Goal: Task Accomplishment & Management: Use online tool/utility

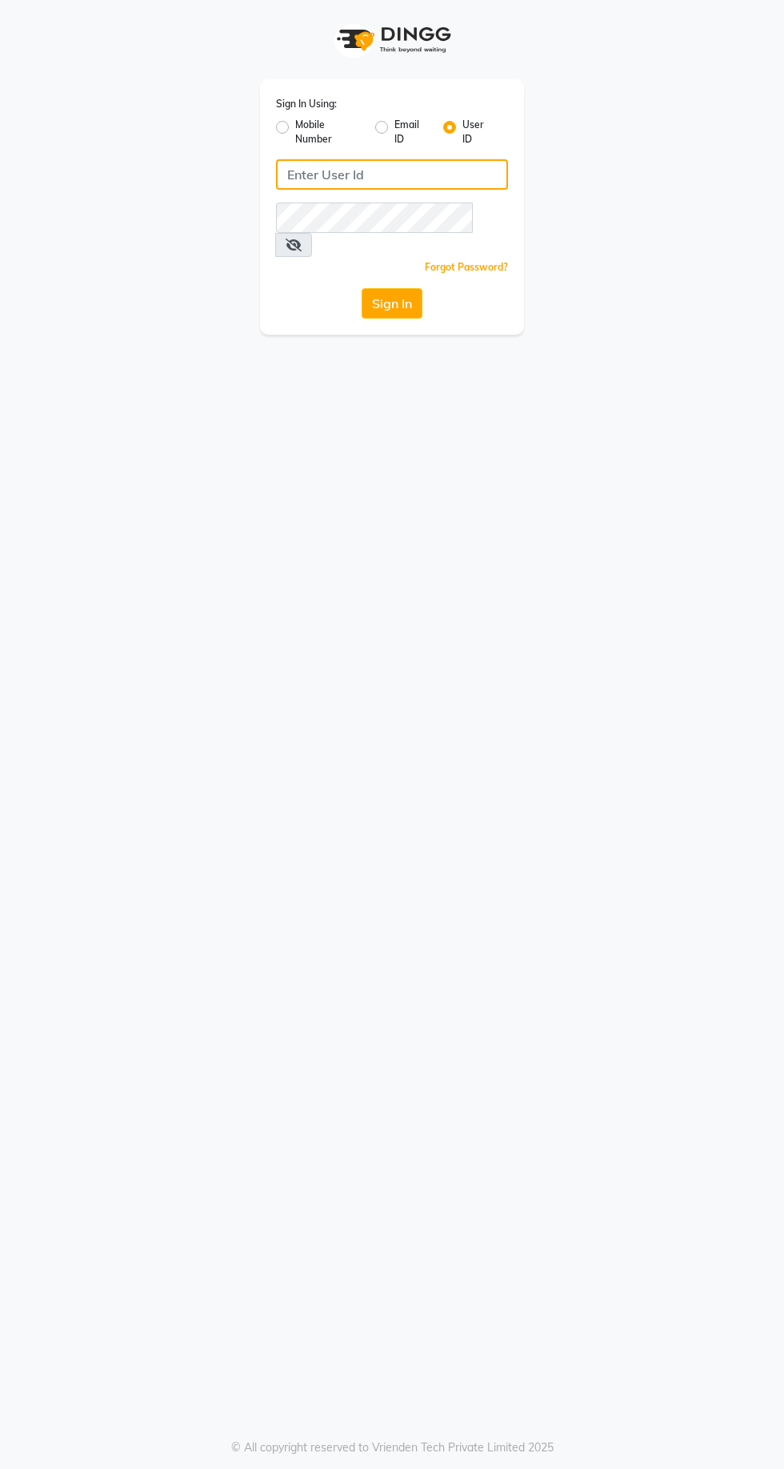
click at [388, 169] on input "Username" at bounding box center [392, 174] width 232 height 30
type input "jhbilaspur"
click at [362, 288] on button "Sign In" at bounding box center [392, 303] width 61 height 30
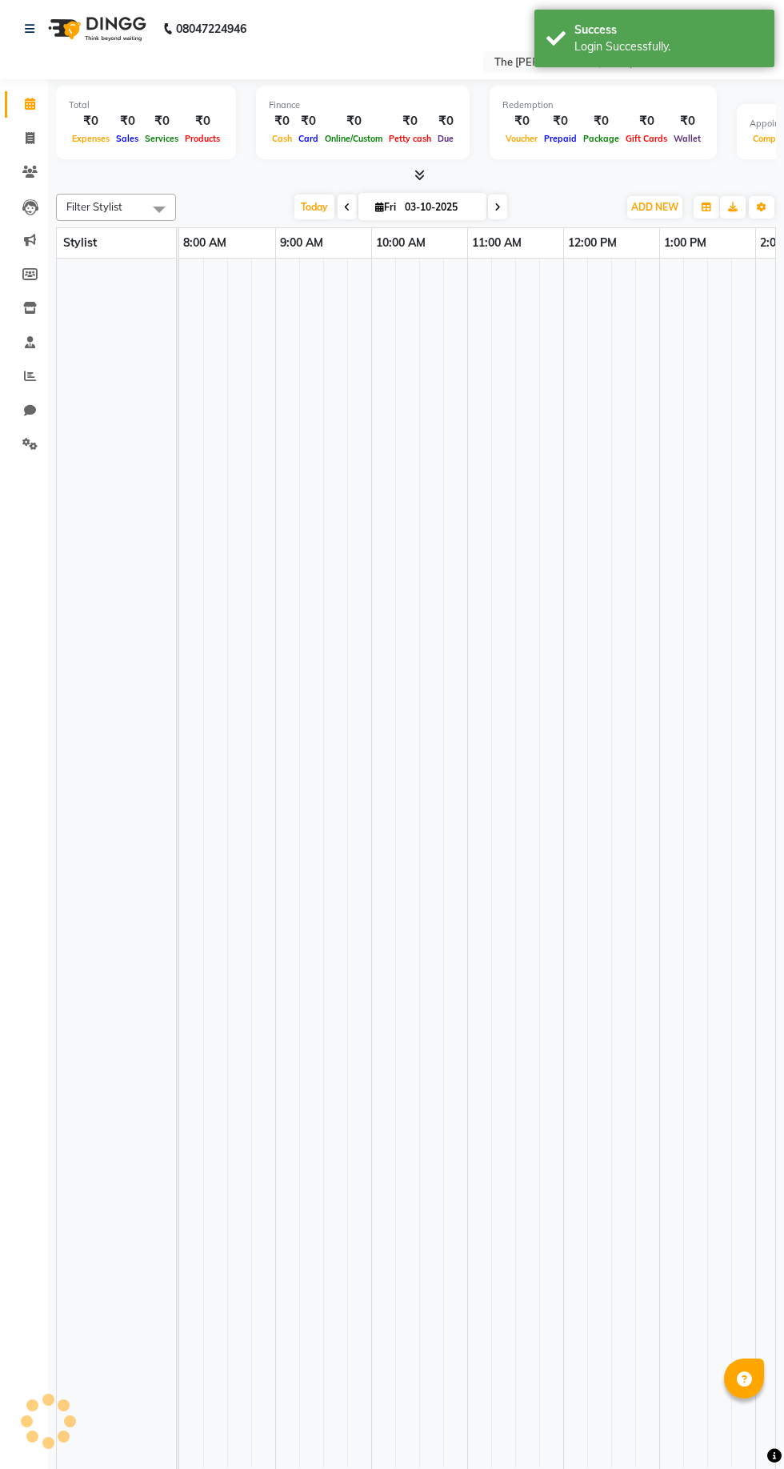
select select "en"
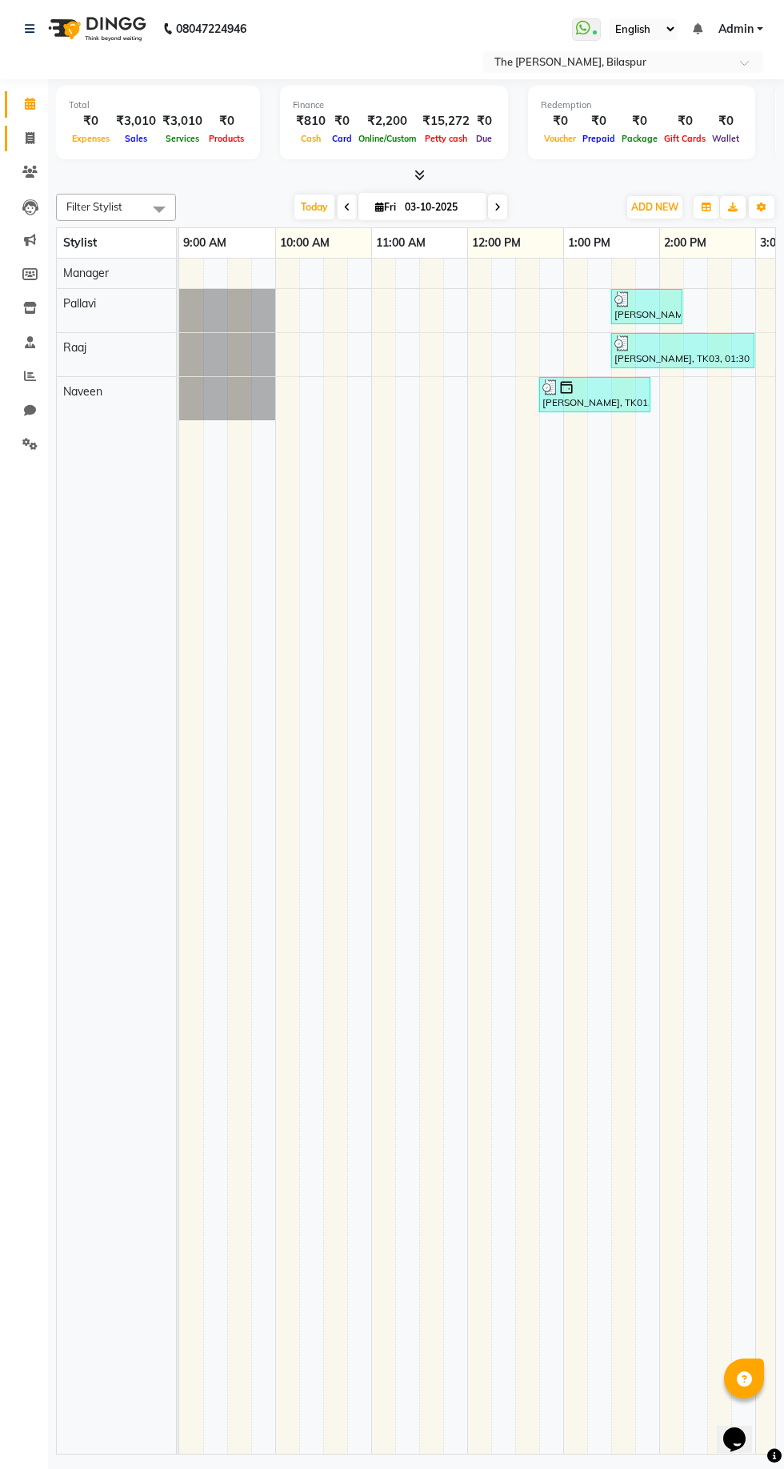
click at [30, 138] on icon at bounding box center [30, 138] width 9 height 12
select select "service"
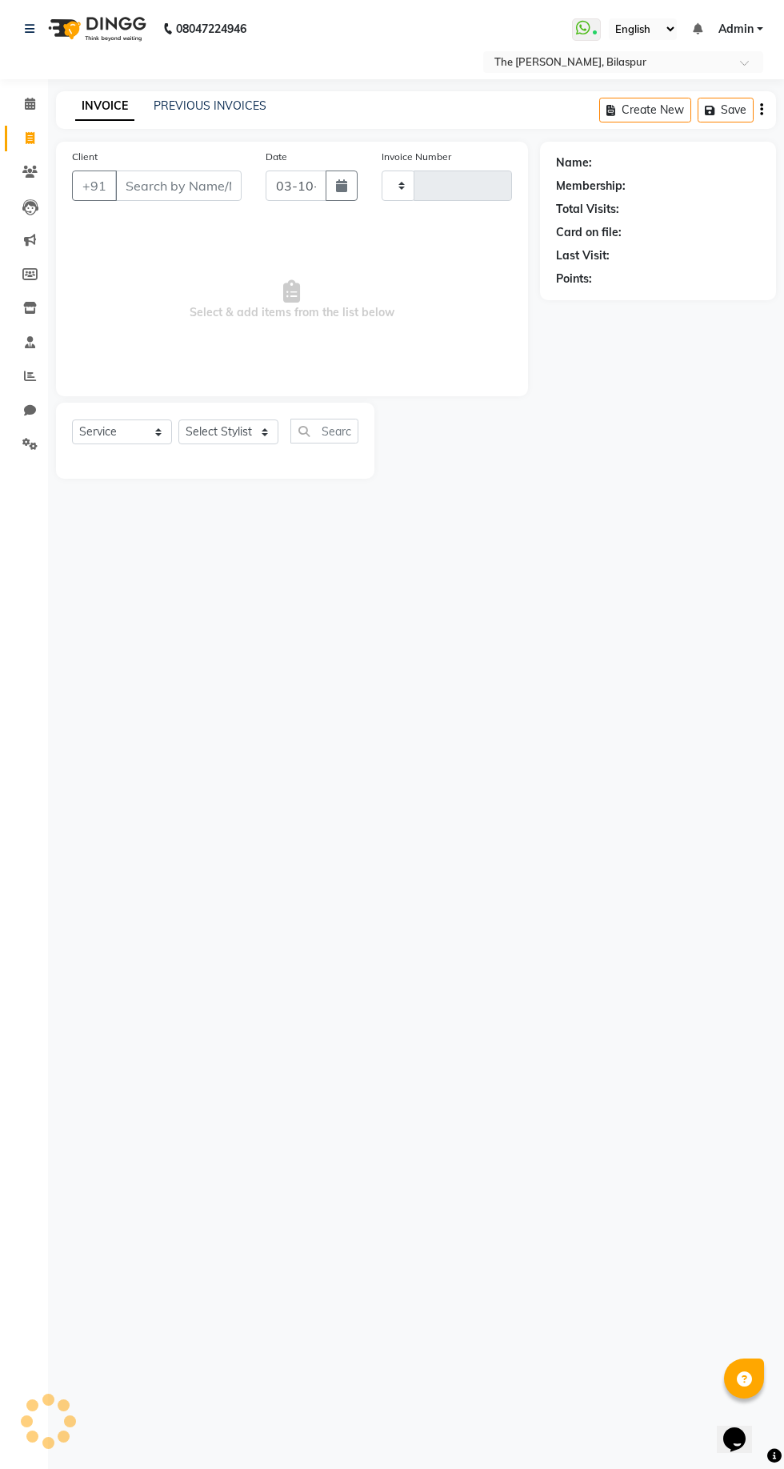
type input "1074"
select select "6473"
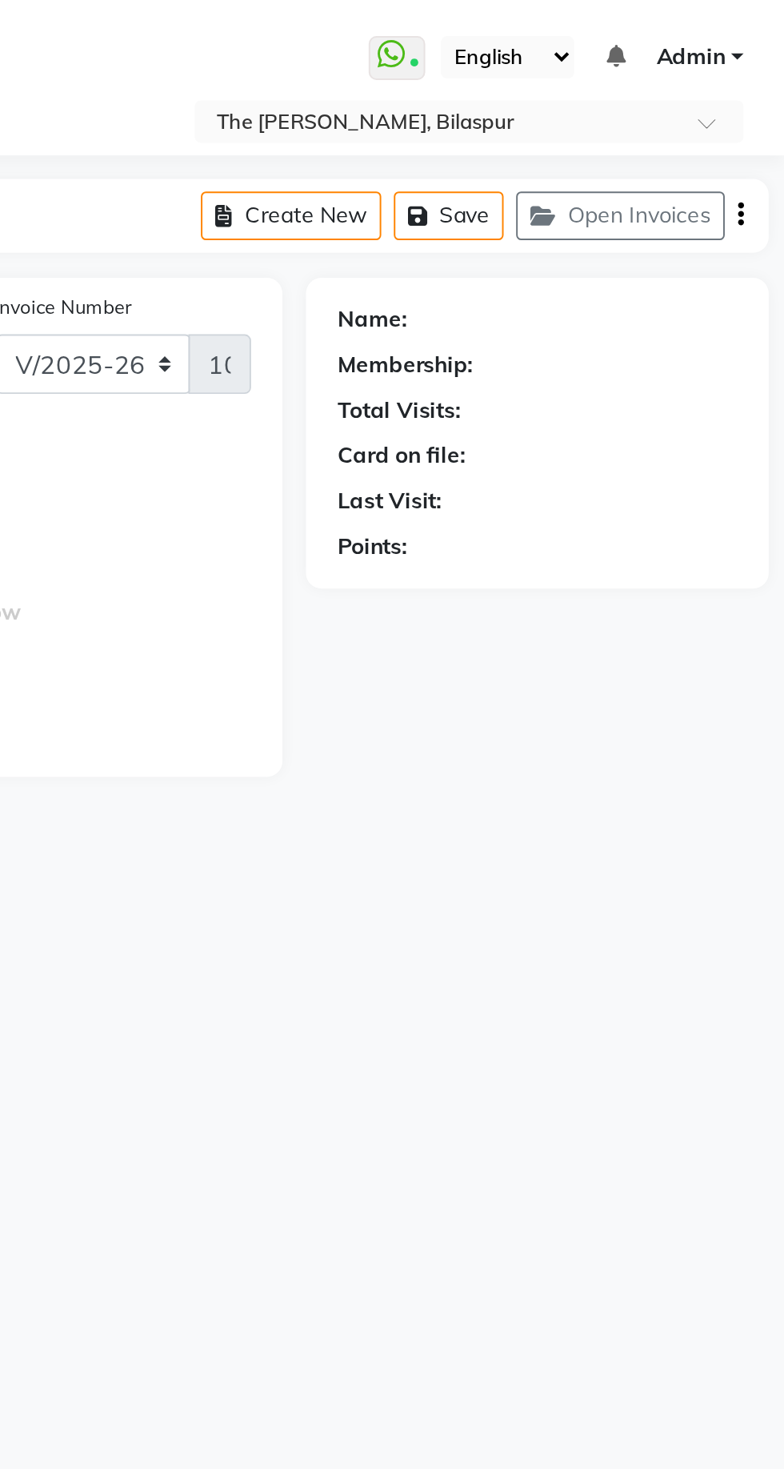
click at [712, 110] on button "Open Invoices" at bounding box center [701, 110] width 106 height 25
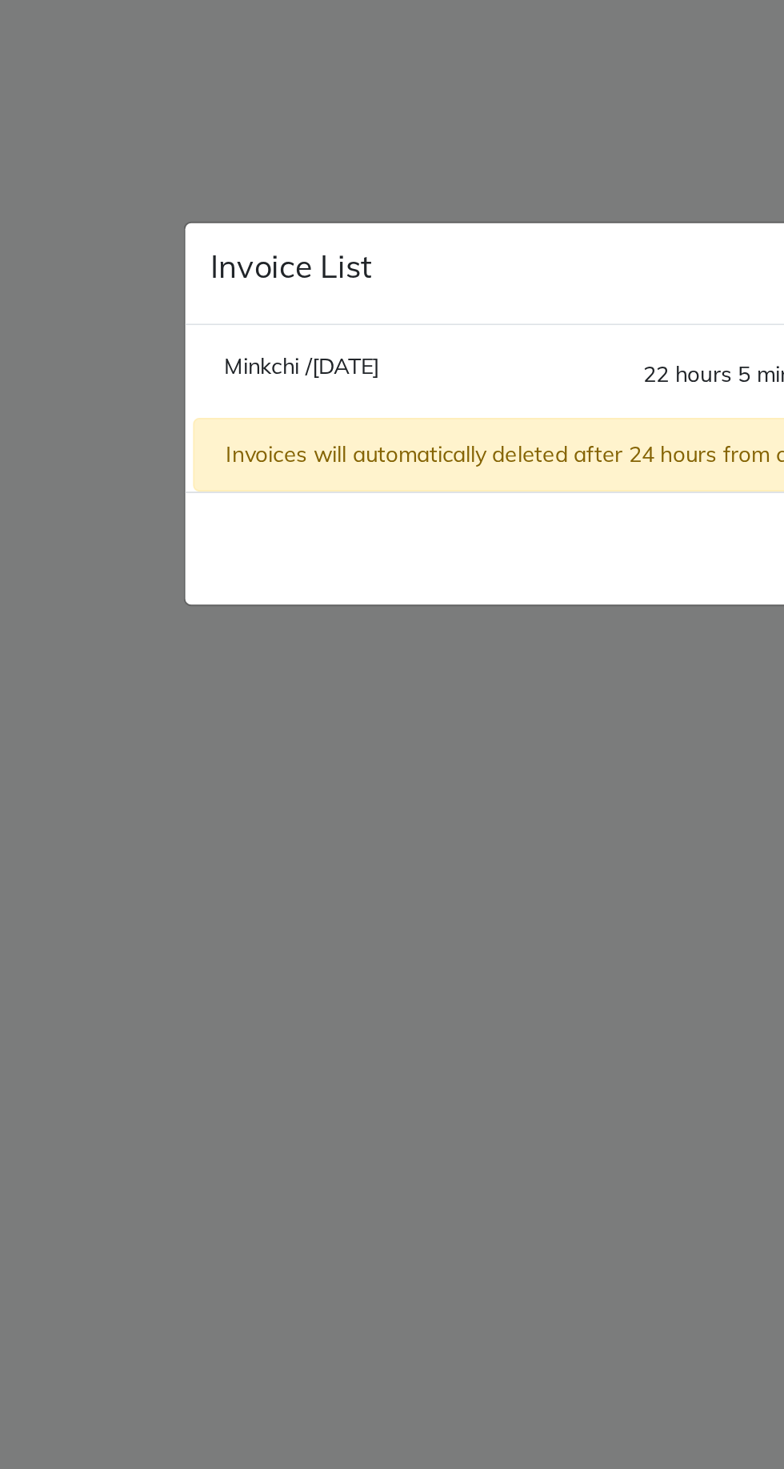
click at [292, 717] on span "Minkchi /[DATE]" at bounding box center [252, 710] width 79 height 14
type input "9642582214"
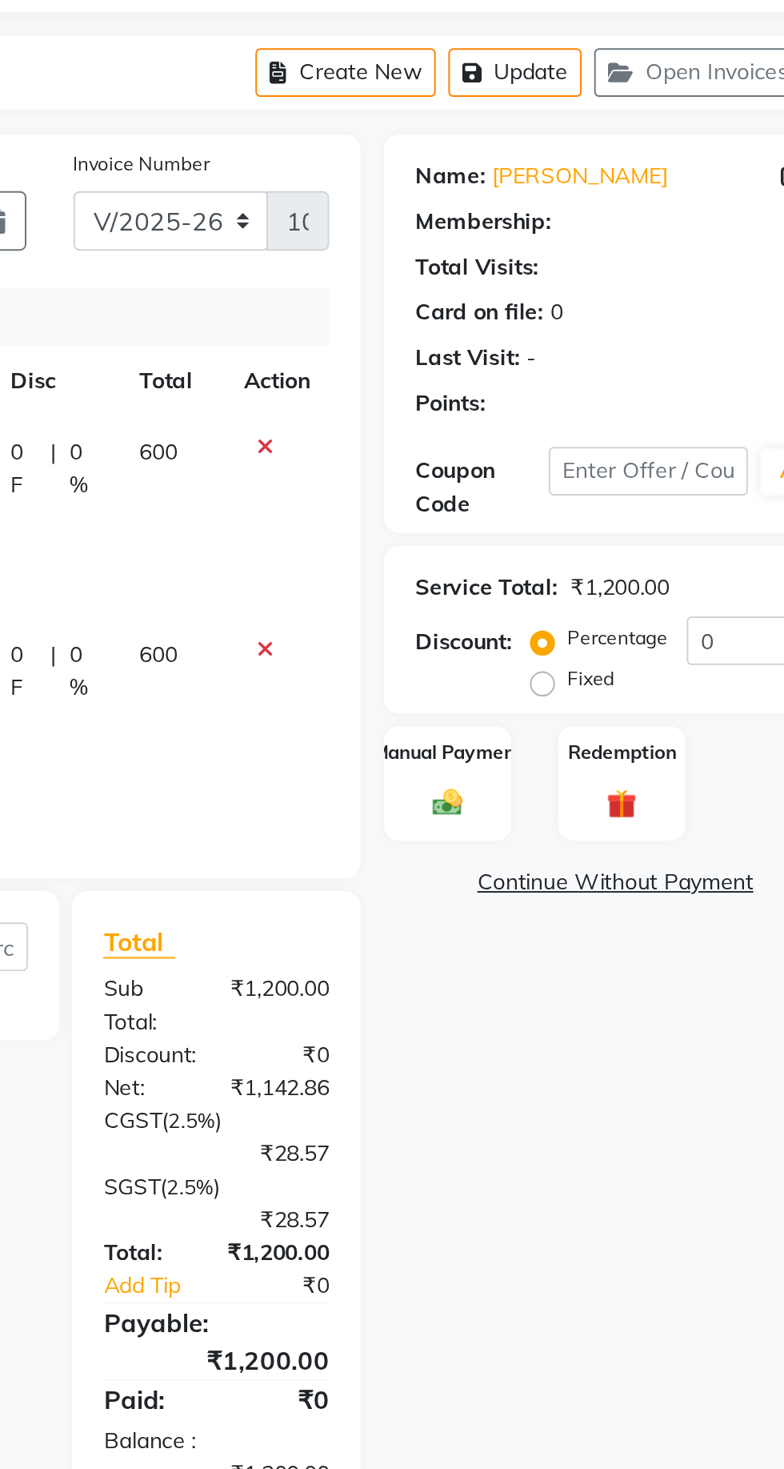
select select "1: Object"
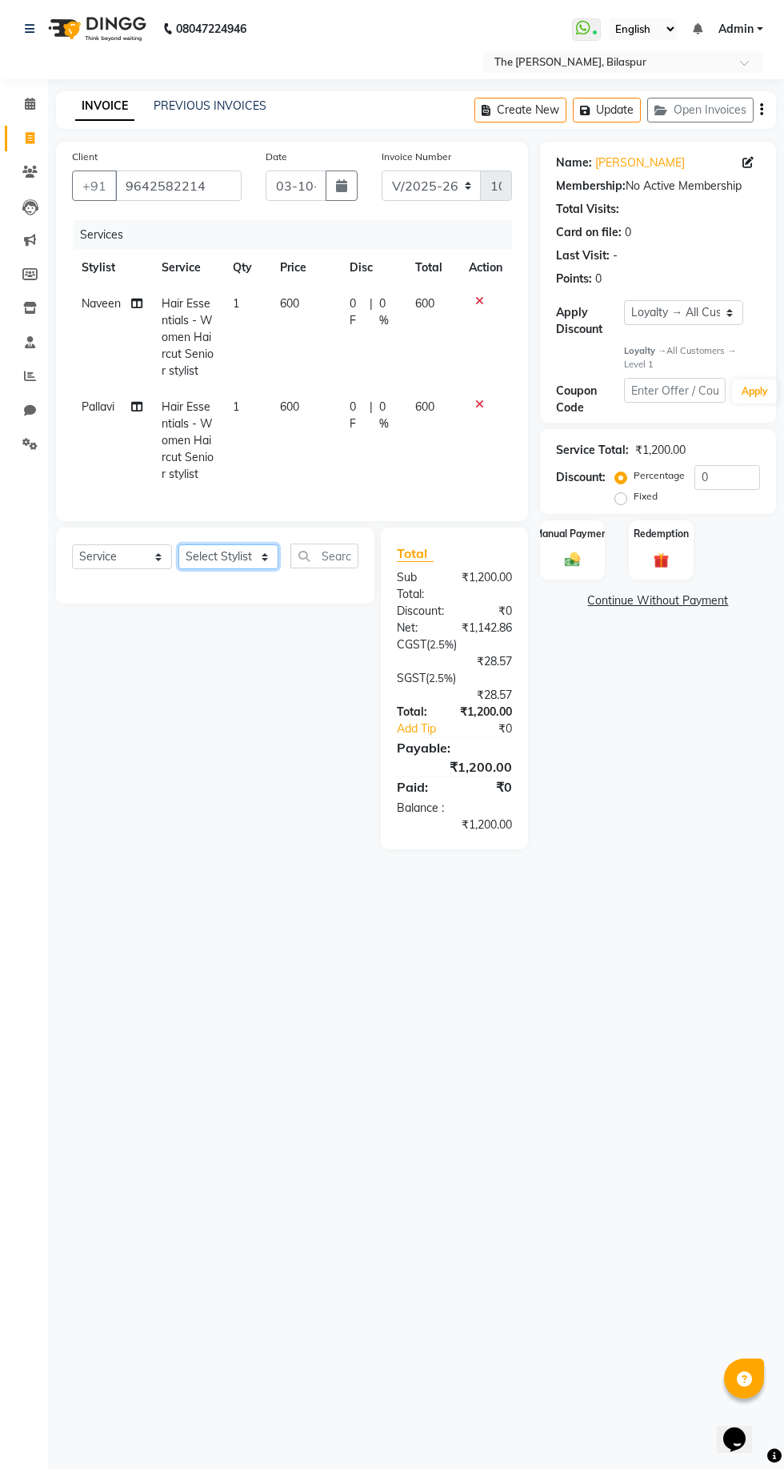
click at [242, 557] on select "Select Stylist Manager [PERSON_NAME][GEOGRAPHIC_DATA] [GEOGRAPHIC_DATA][PERSON_…" at bounding box center [228, 556] width 100 height 25
select select "63556"
click at [178, 544] on select "Select Stylist Manager [PERSON_NAME][GEOGRAPHIC_DATA] [GEOGRAPHIC_DATA][PERSON_…" at bounding box center [228, 556] width 100 height 25
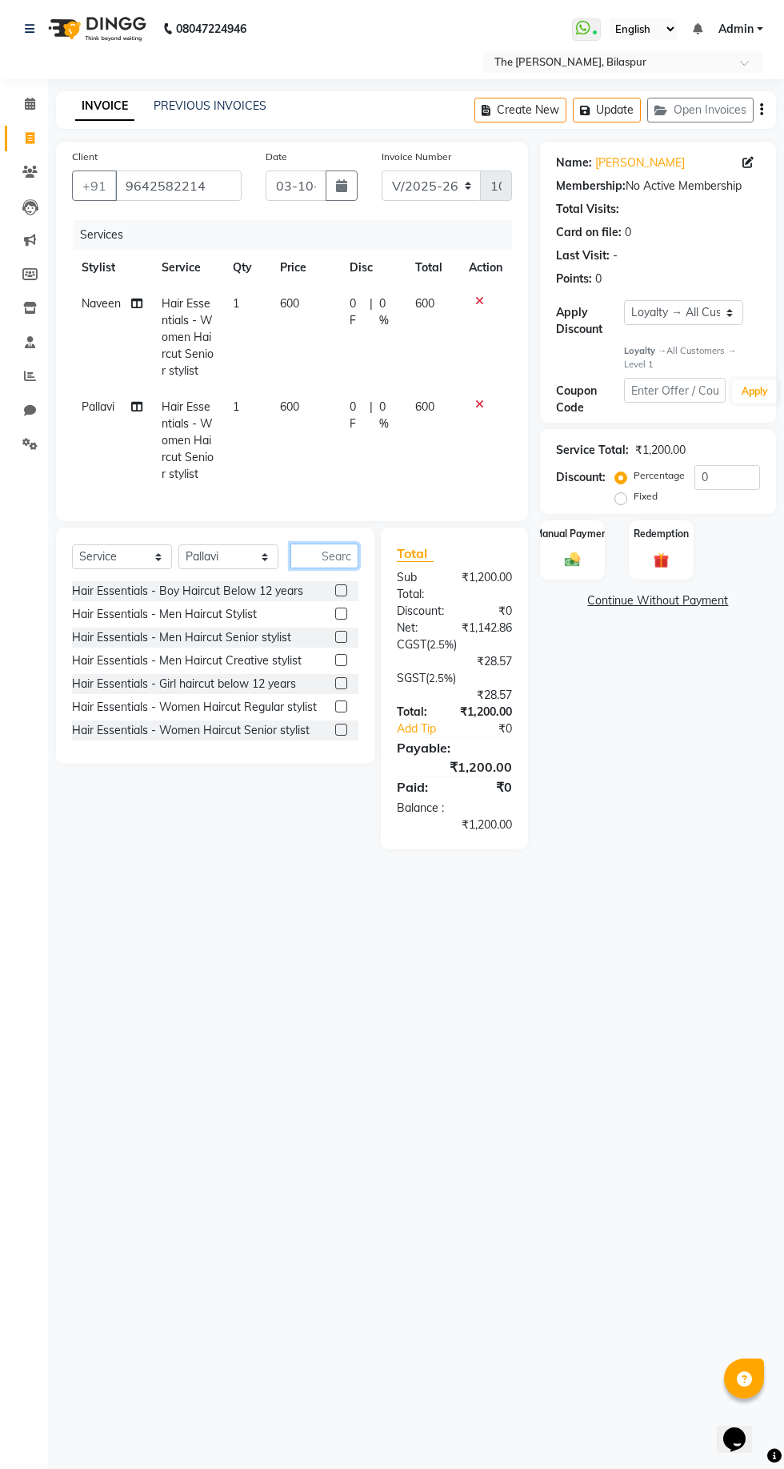
click at [326, 553] on input "text" at bounding box center [325, 555] width 68 height 25
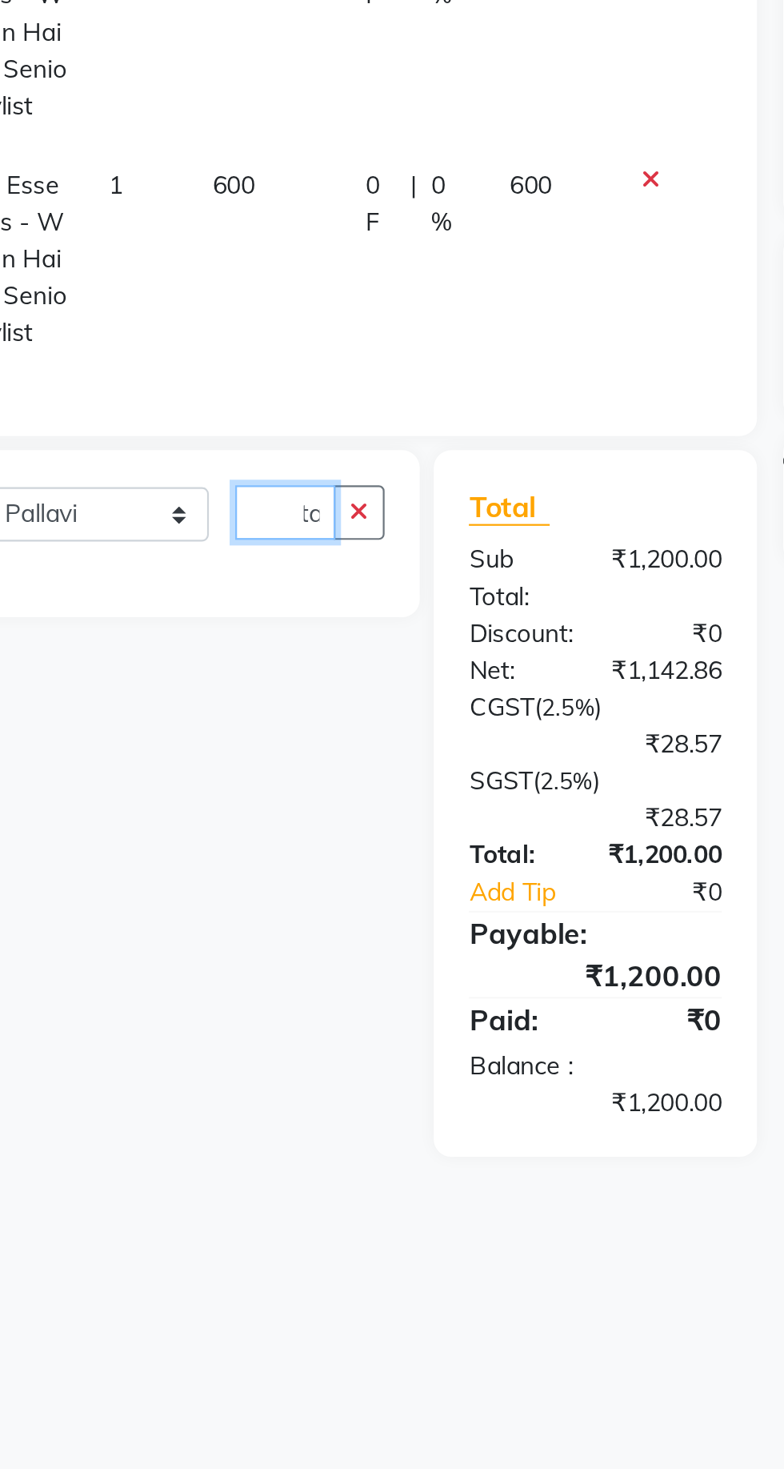
scroll to position [0, 17]
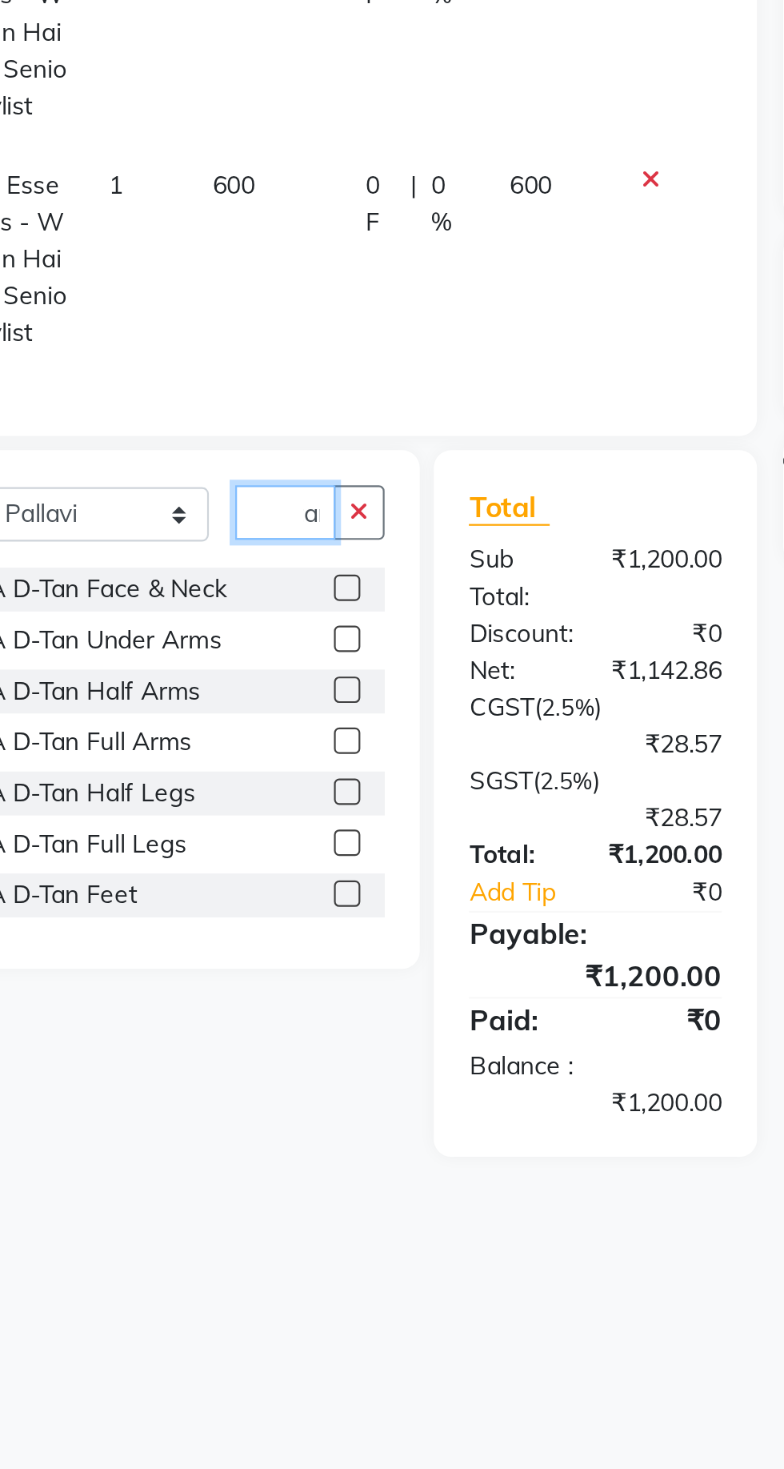
type input "D-tan"
click at [336, 591] on label at bounding box center [341, 590] width 12 height 12
click at [336, 591] on input "checkbox" at bounding box center [340, 591] width 10 height 10
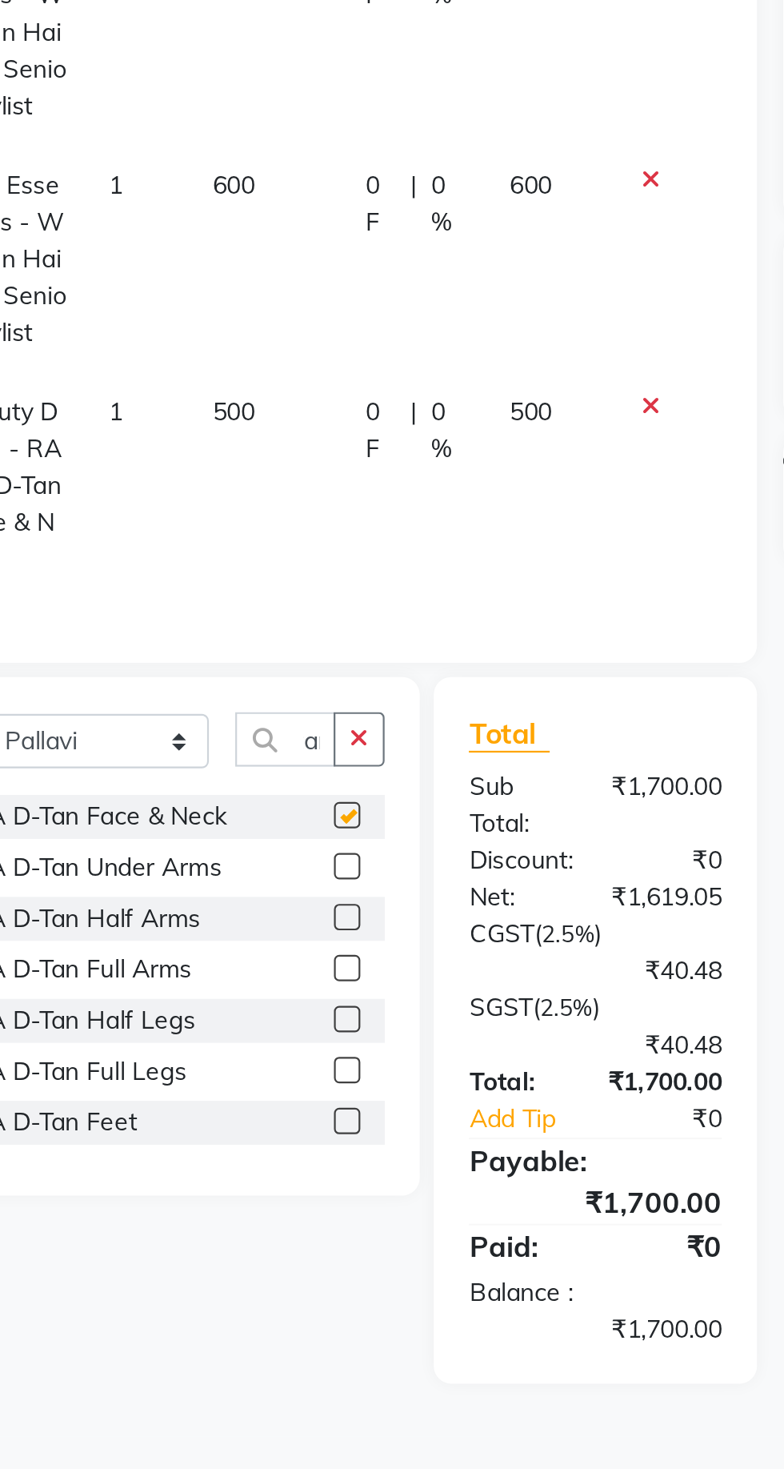
scroll to position [0, 0]
checkbox input "false"
click at [349, 657] on icon "button" at bounding box center [347, 658] width 9 height 11
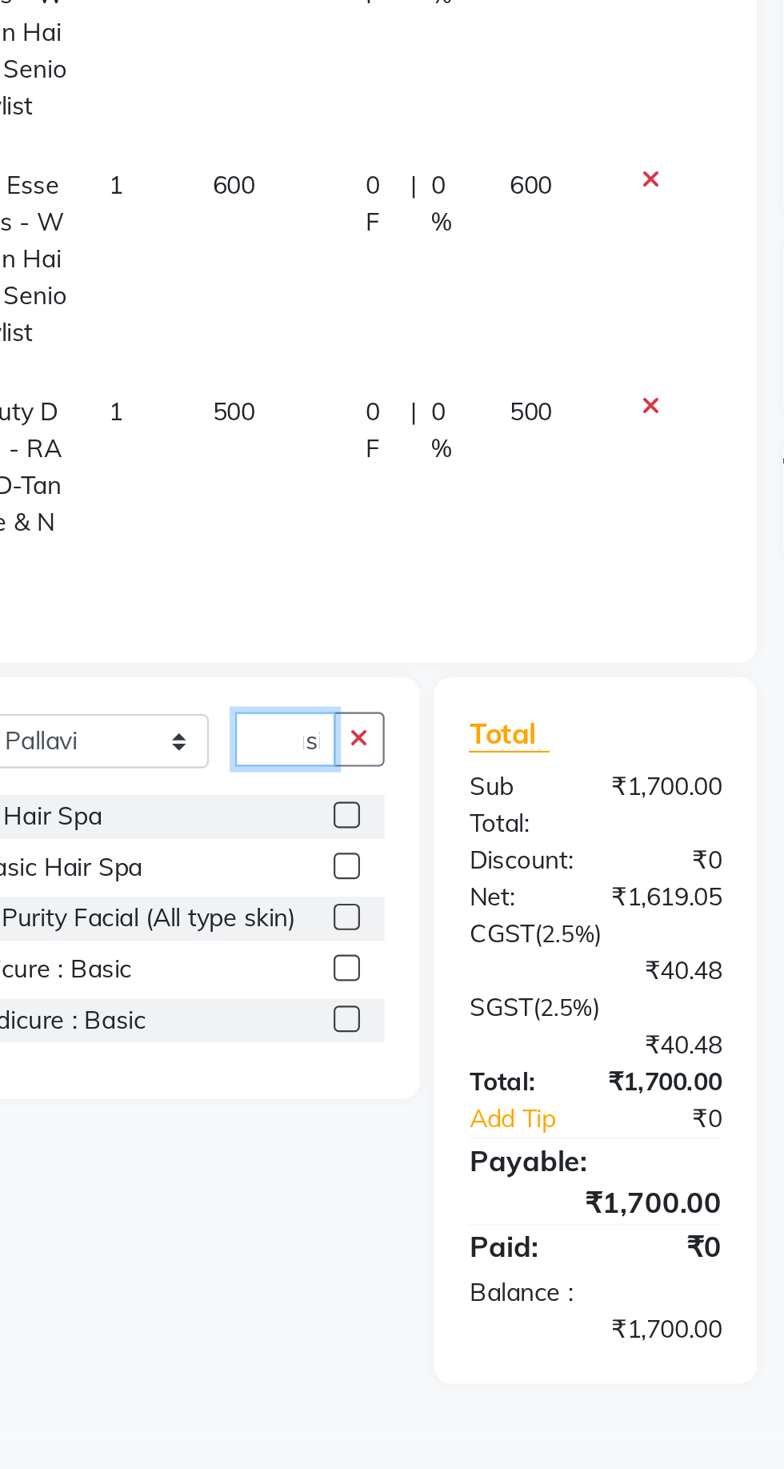
scroll to position [0, 19]
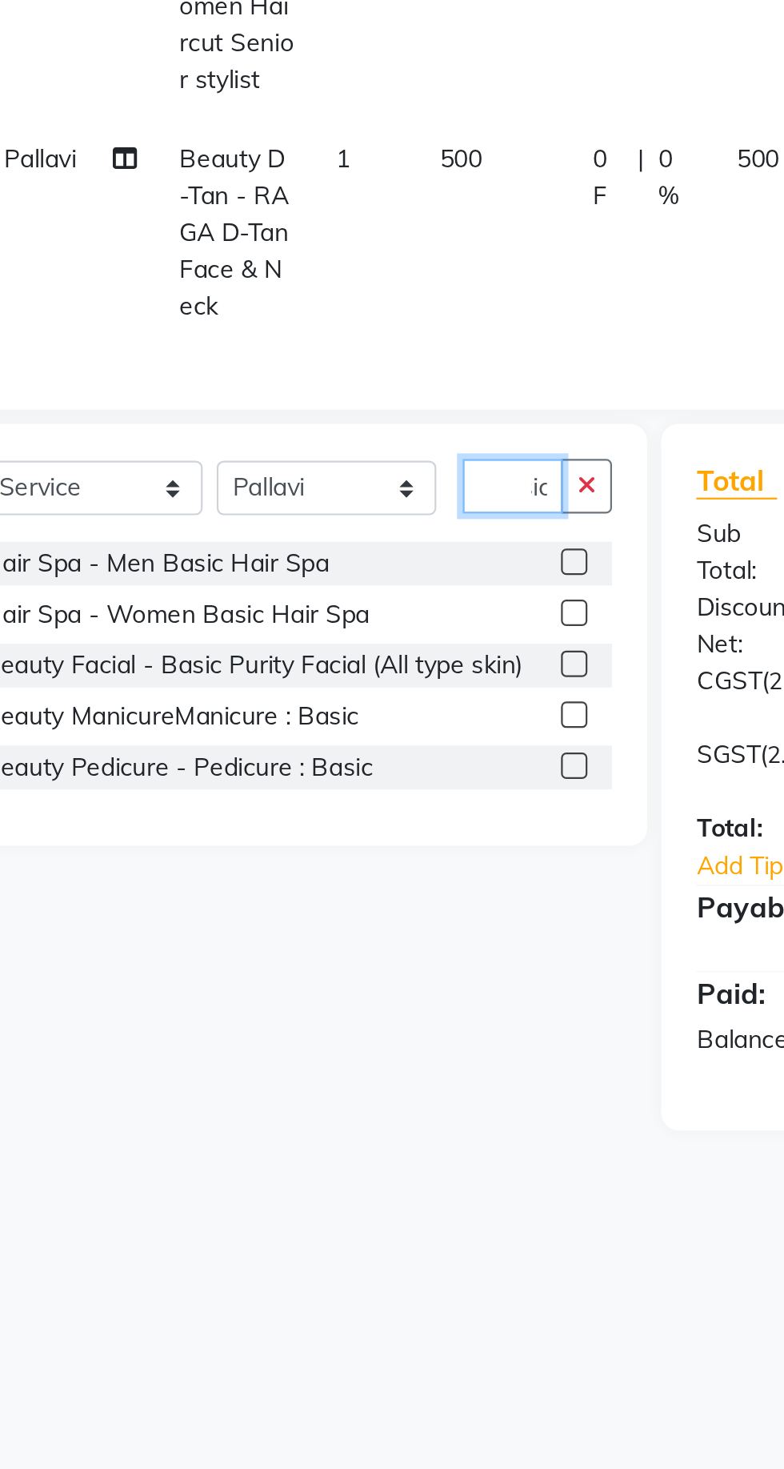
type input "Basic"
click at [339, 740] on label at bounding box center [341, 740] width 12 height 12
click at [339, 740] on input "checkbox" at bounding box center [340, 741] width 10 height 10
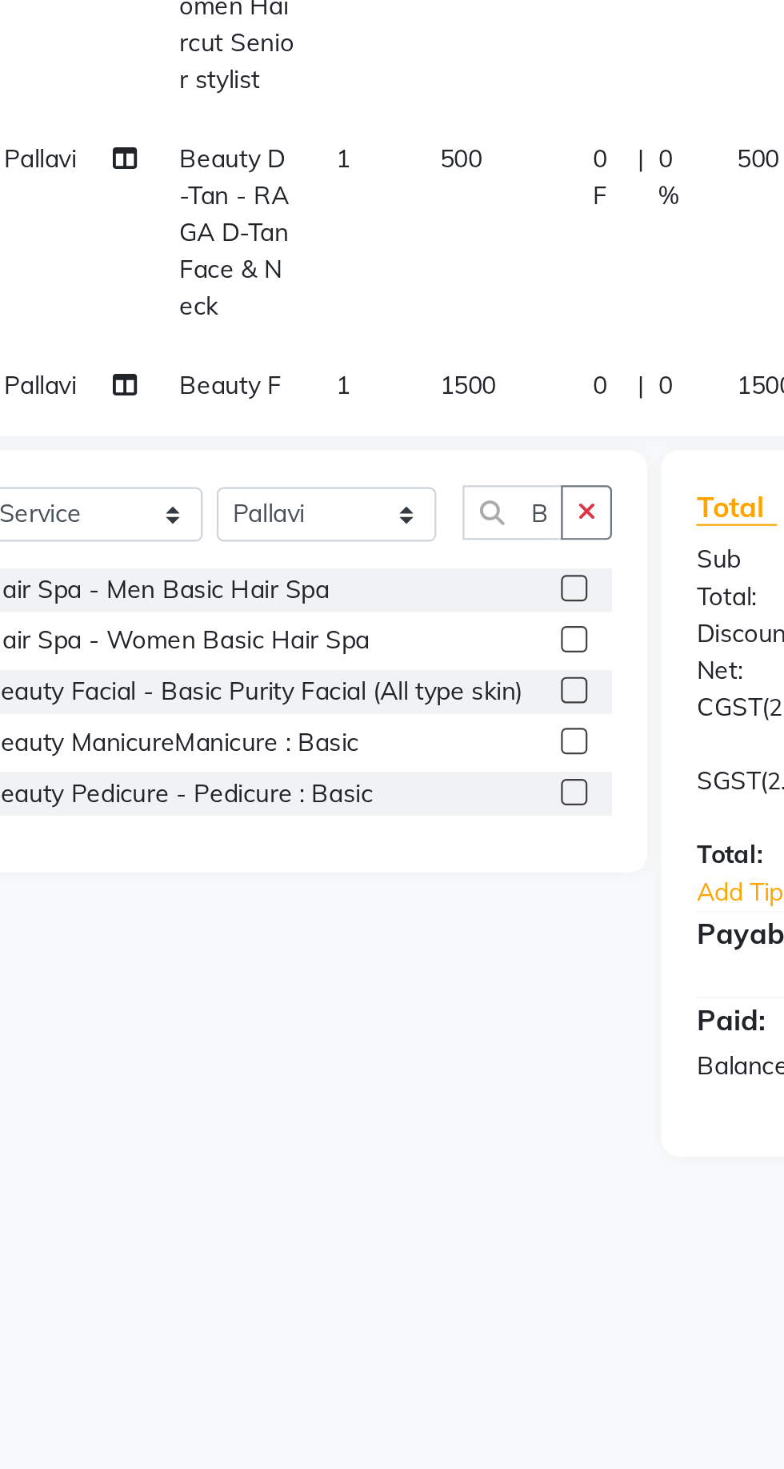
checkbox input "false"
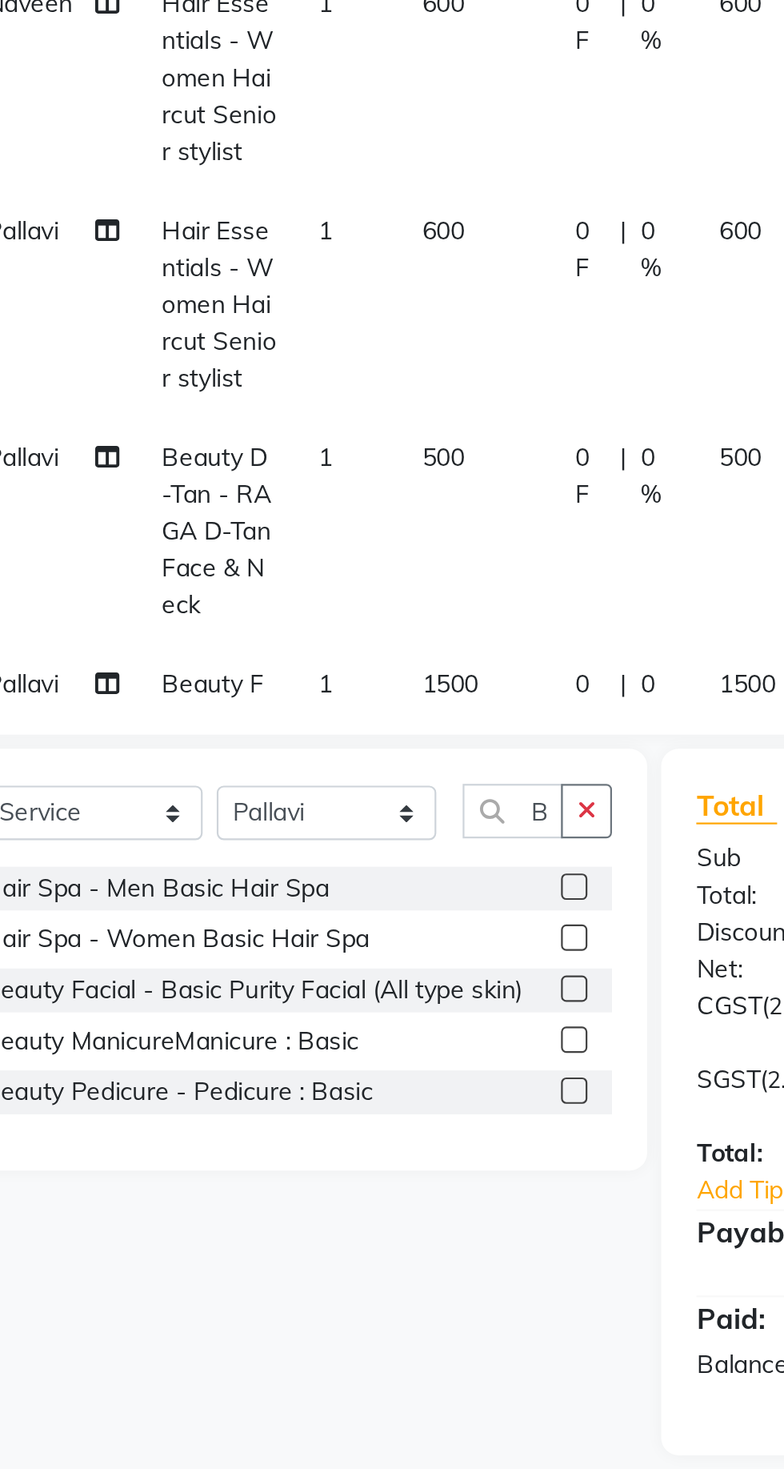
scroll to position [0, 31]
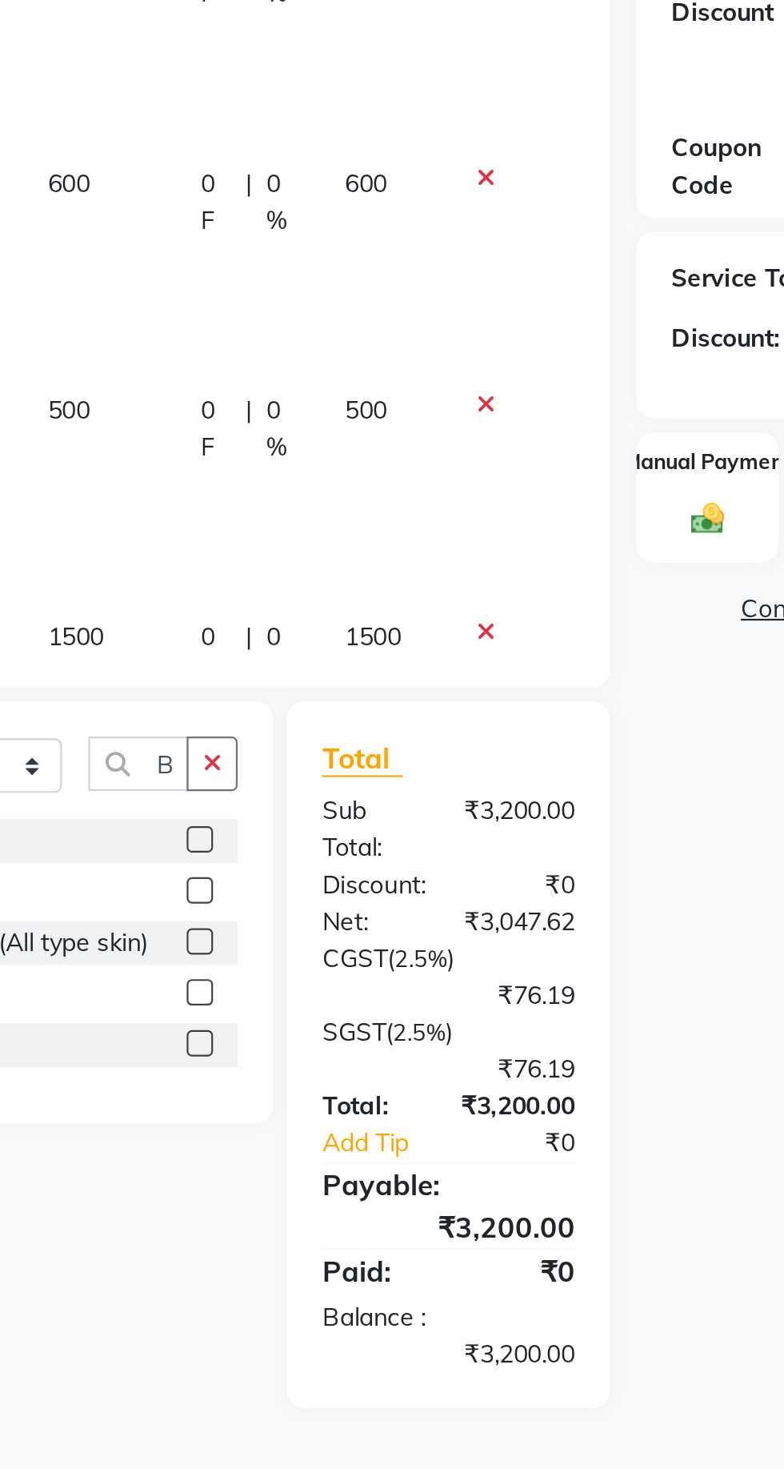
click at [343, 612] on span "0 F" at bounding box center [349, 622] width 14 height 34
select select "63556"
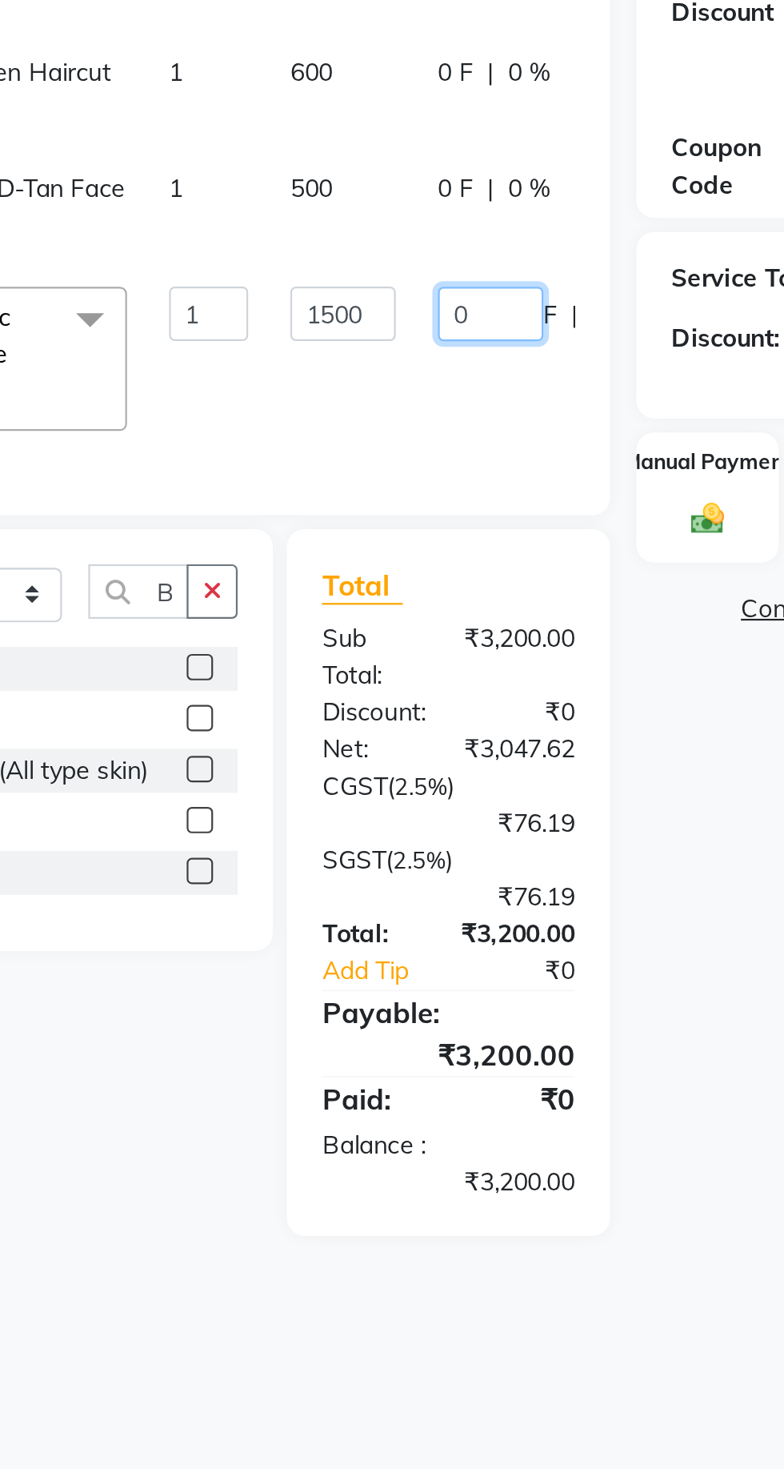
click at [471, 463] on input "0" at bounding box center [474, 466] width 48 height 25
type input "300"
click at [555, 640] on div "Name: [PERSON_NAME] Membership: No Active Membership Total Visits: Card on file…" at bounding box center [664, 514] width 248 height 744
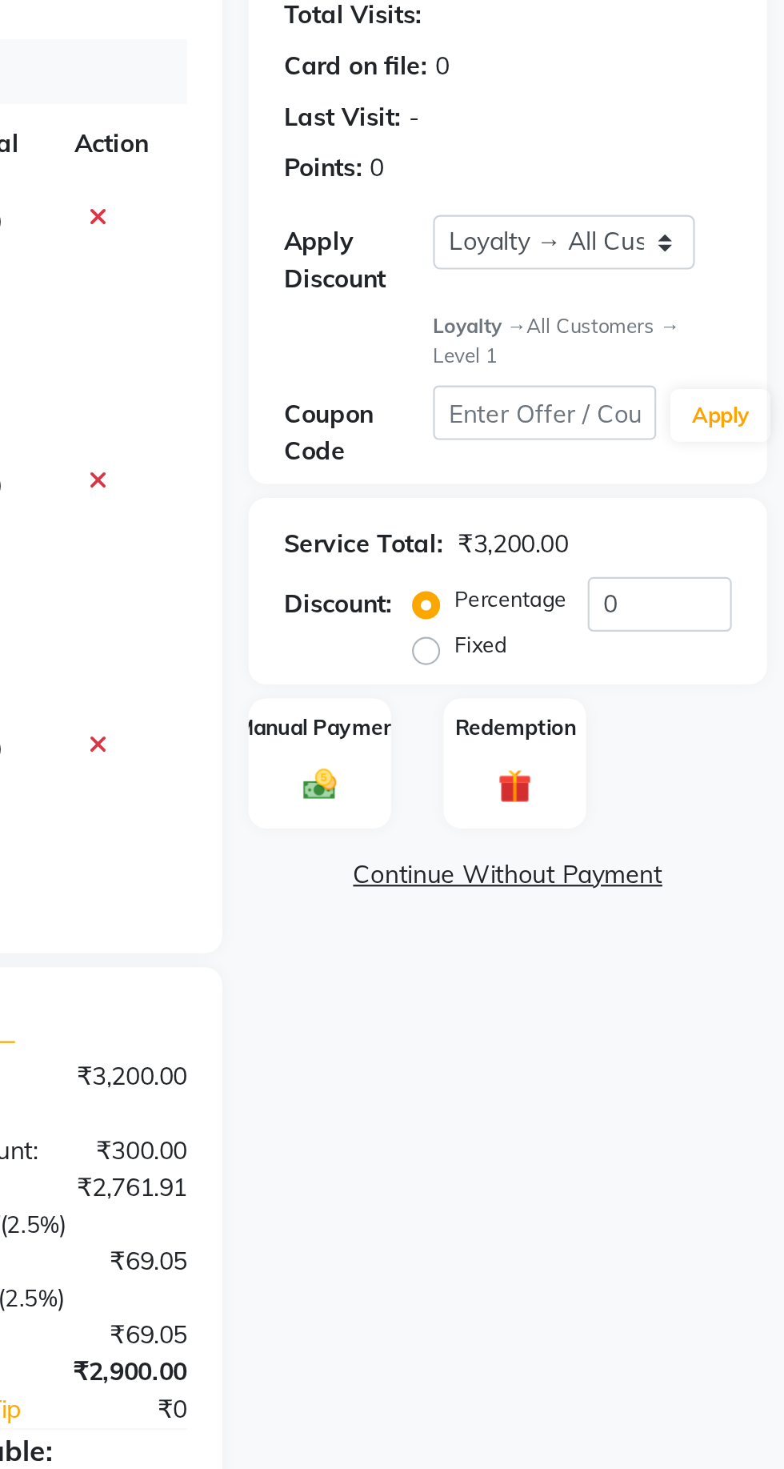
click at [634, 495] on label "Fixed" at bounding box center [646, 496] width 24 height 14
click at [621, 495] on input "Fixed" at bounding box center [624, 496] width 11 height 11
radio input "true"
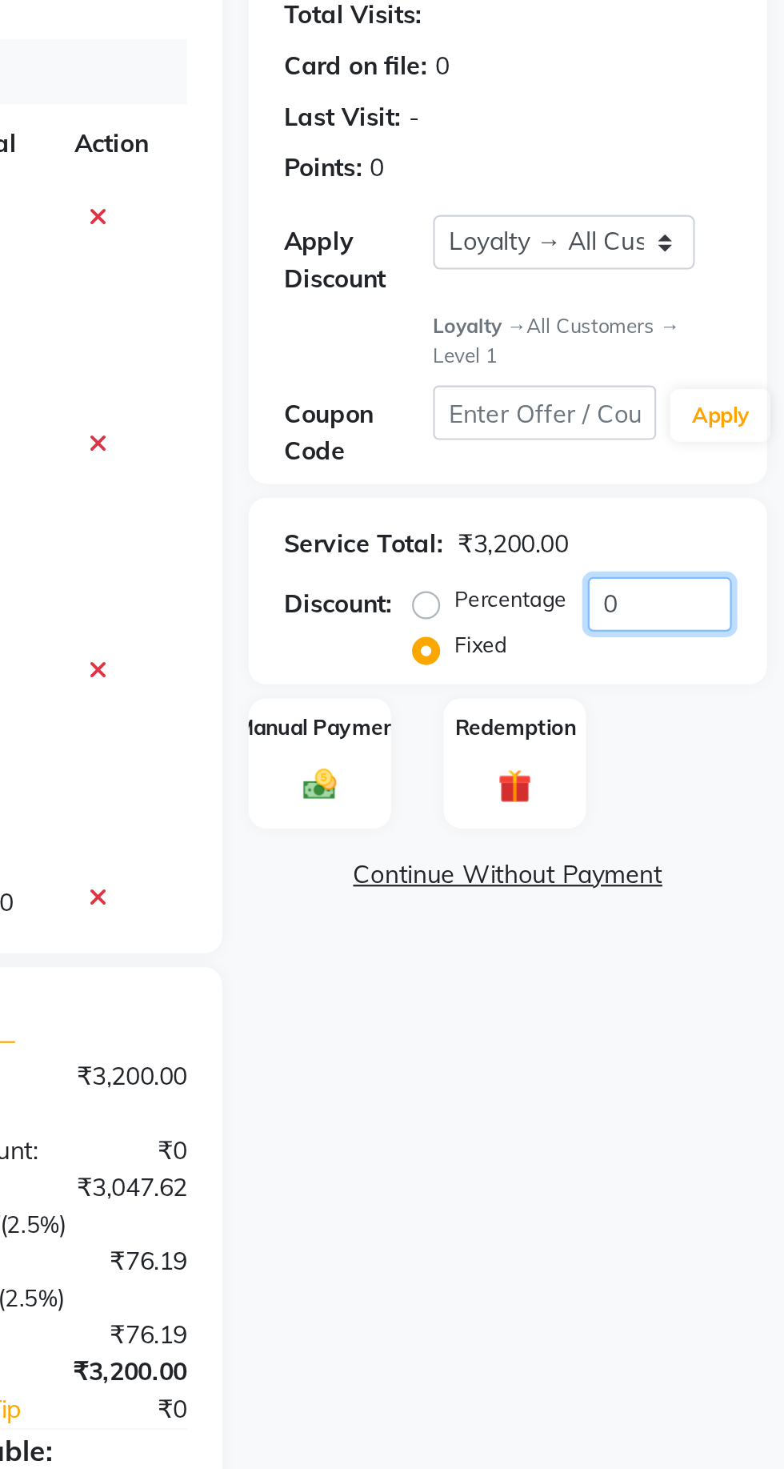
click at [720, 475] on input "0" at bounding box center [728, 477] width 66 height 25
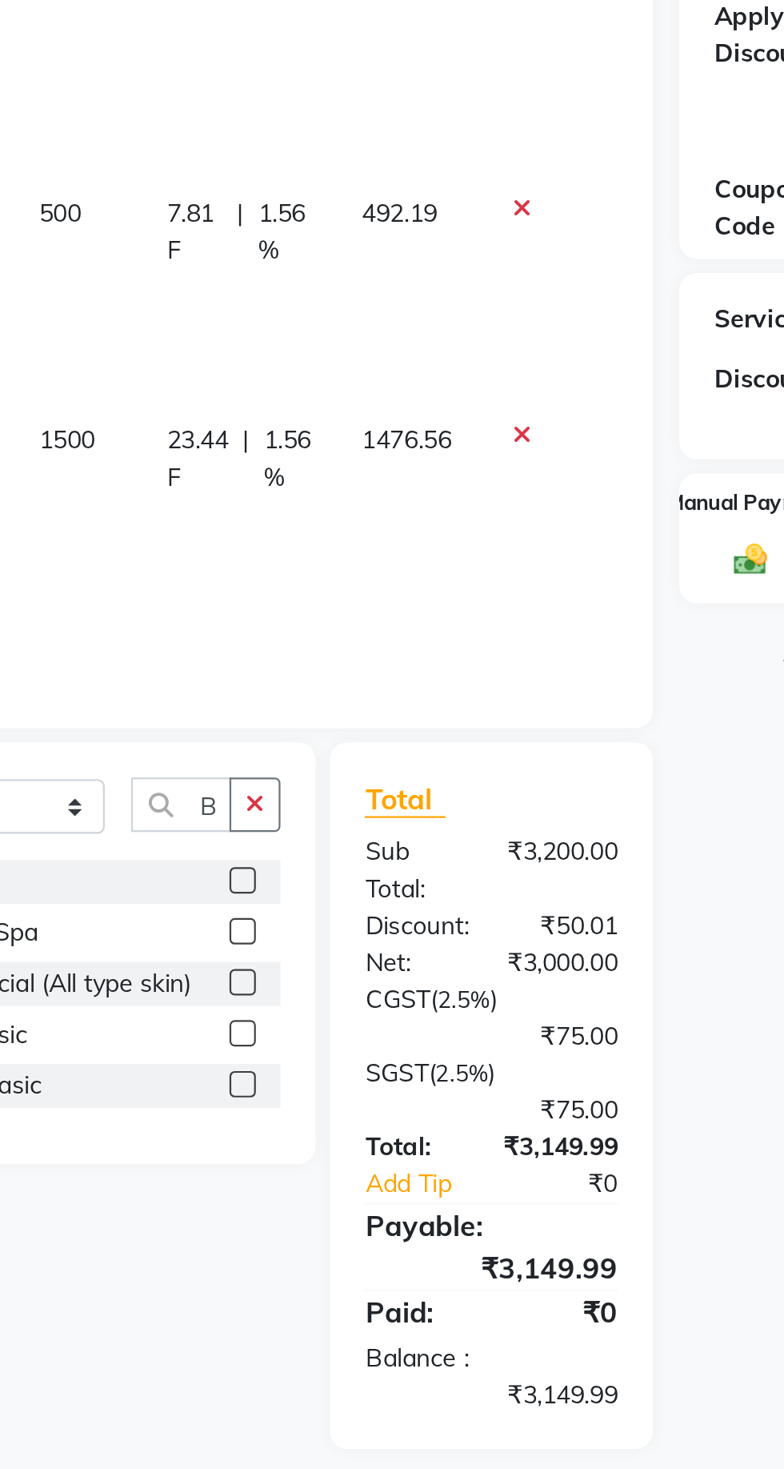
scroll to position [153, 11]
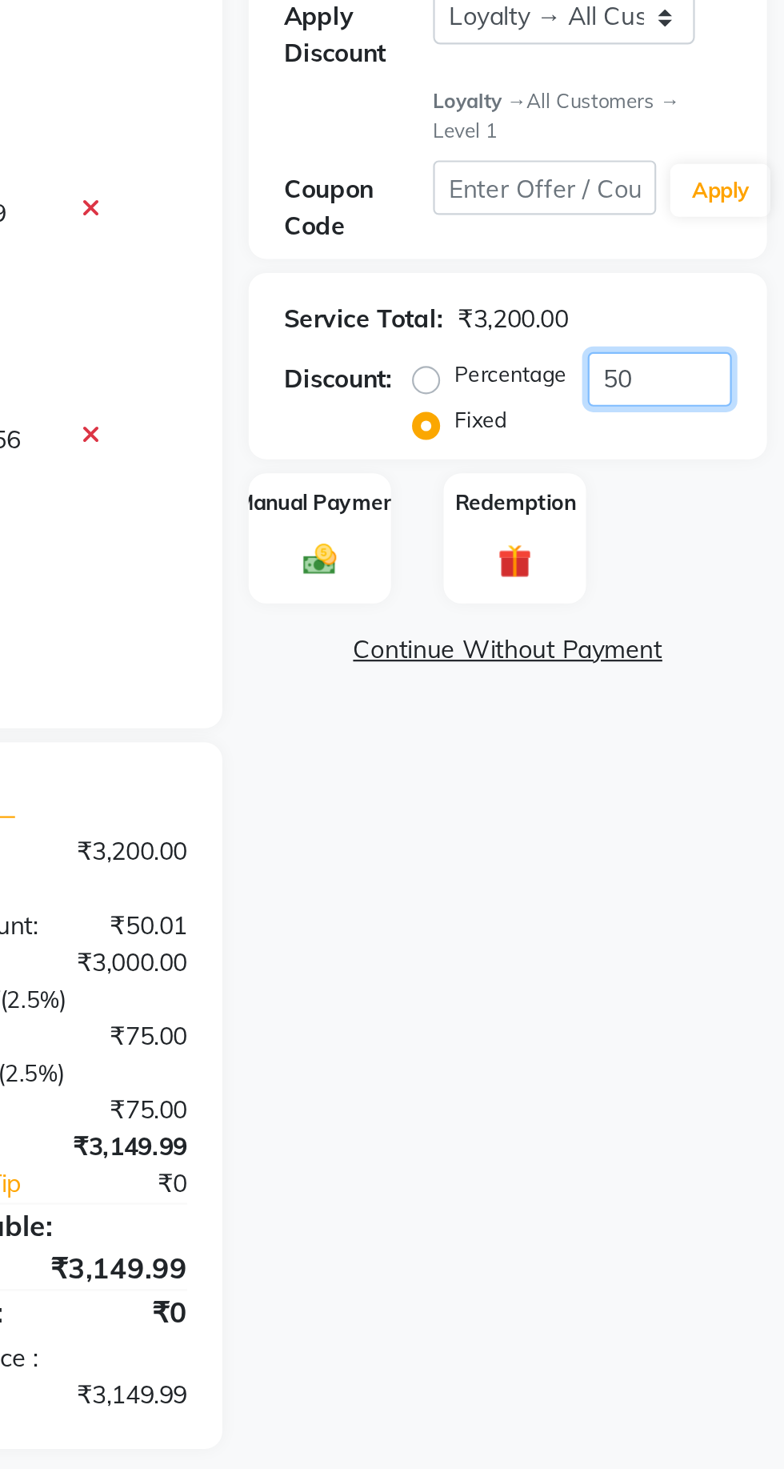
click at [737, 482] on input "50" at bounding box center [728, 477] width 66 height 25
type input "5"
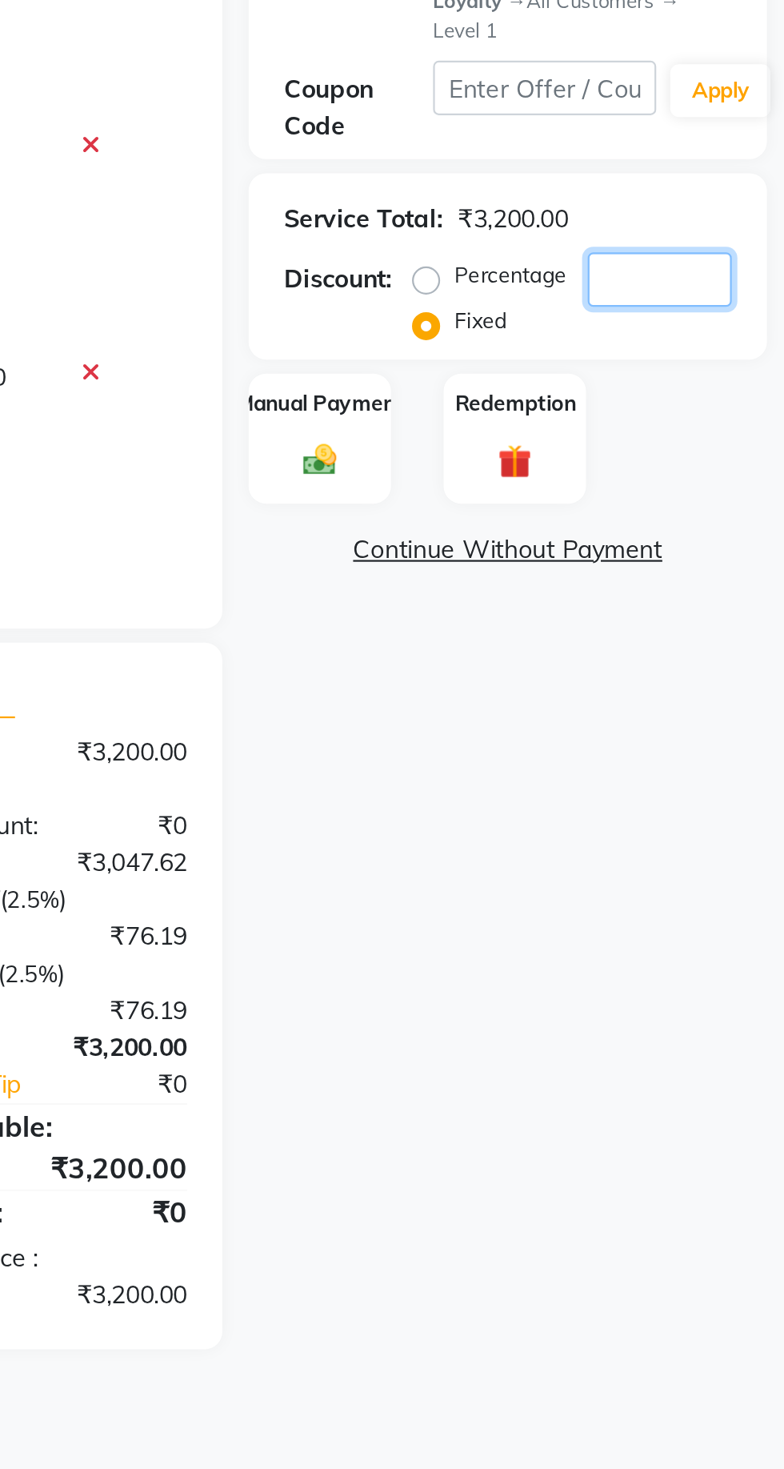
scroll to position [91, 11]
click at [656, 645] on div "Name: [PERSON_NAME] Membership: No Active Membership Total Visits: Card on file…" at bounding box center [664, 553] width 248 height 823
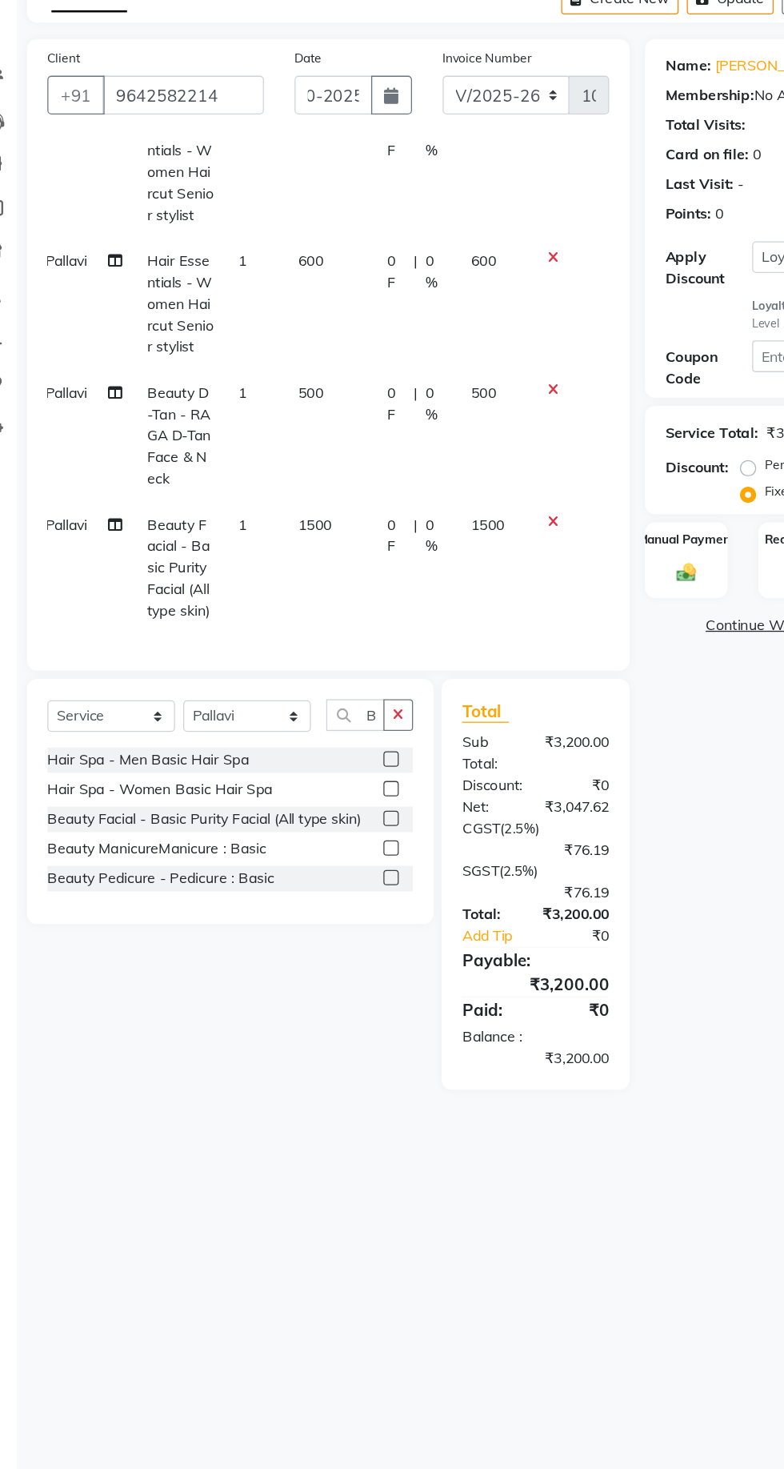
click at [277, 507] on td "1500" at bounding box center [294, 555] width 70 height 103
select select "63556"
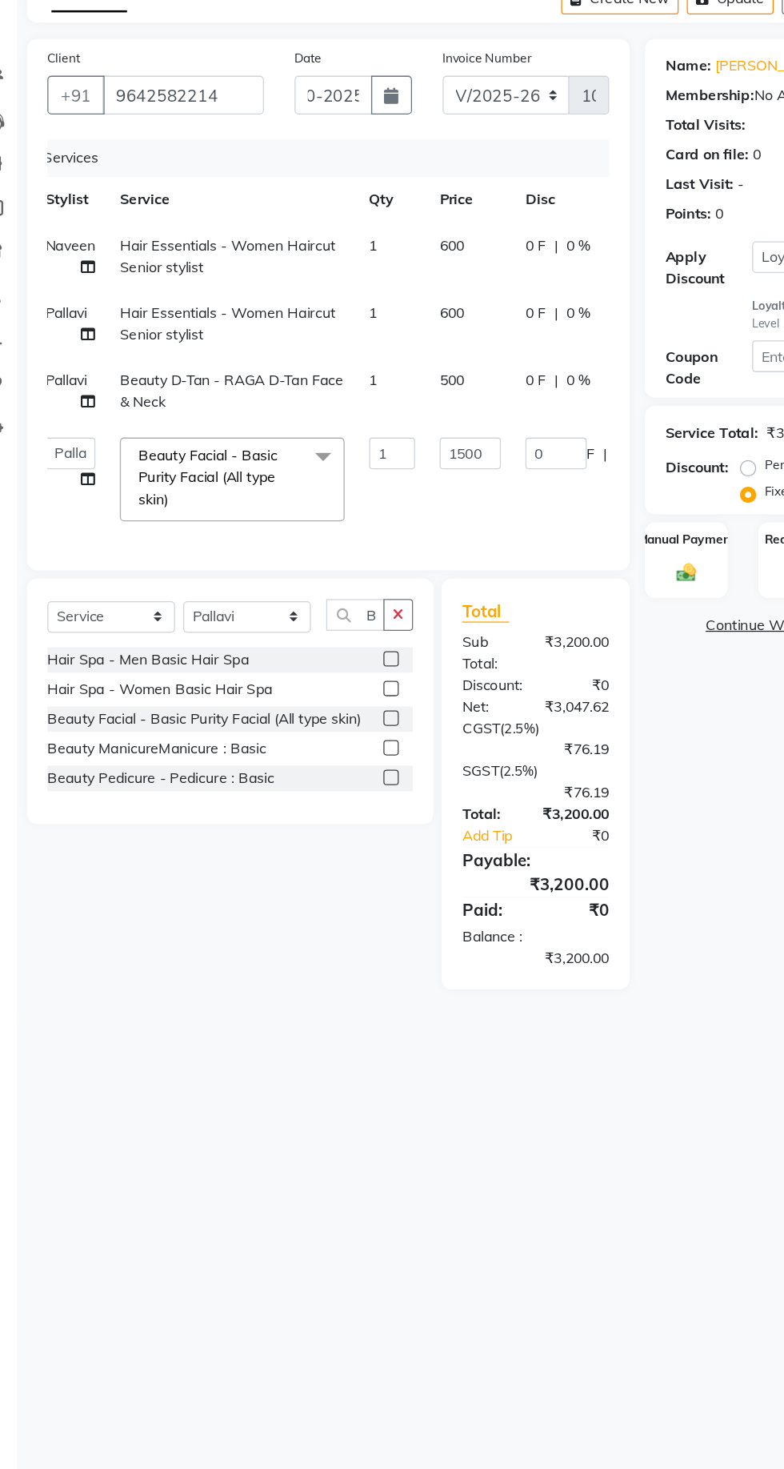
scroll to position [0, 11]
click at [407, 463] on input "1500" at bounding box center [403, 466] width 48 height 25
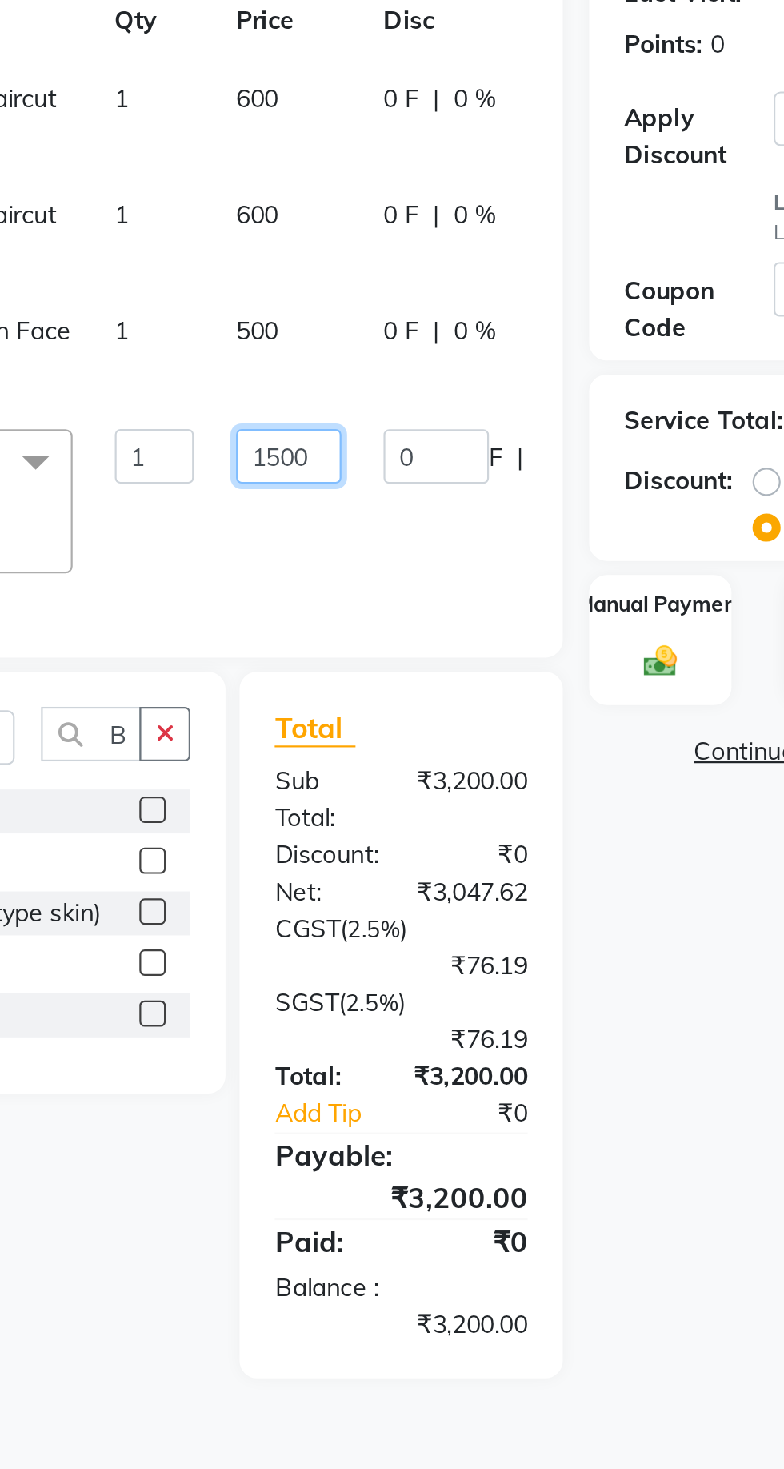
click at [399, 463] on input "1500" at bounding box center [403, 466] width 48 height 25
type input "1200"
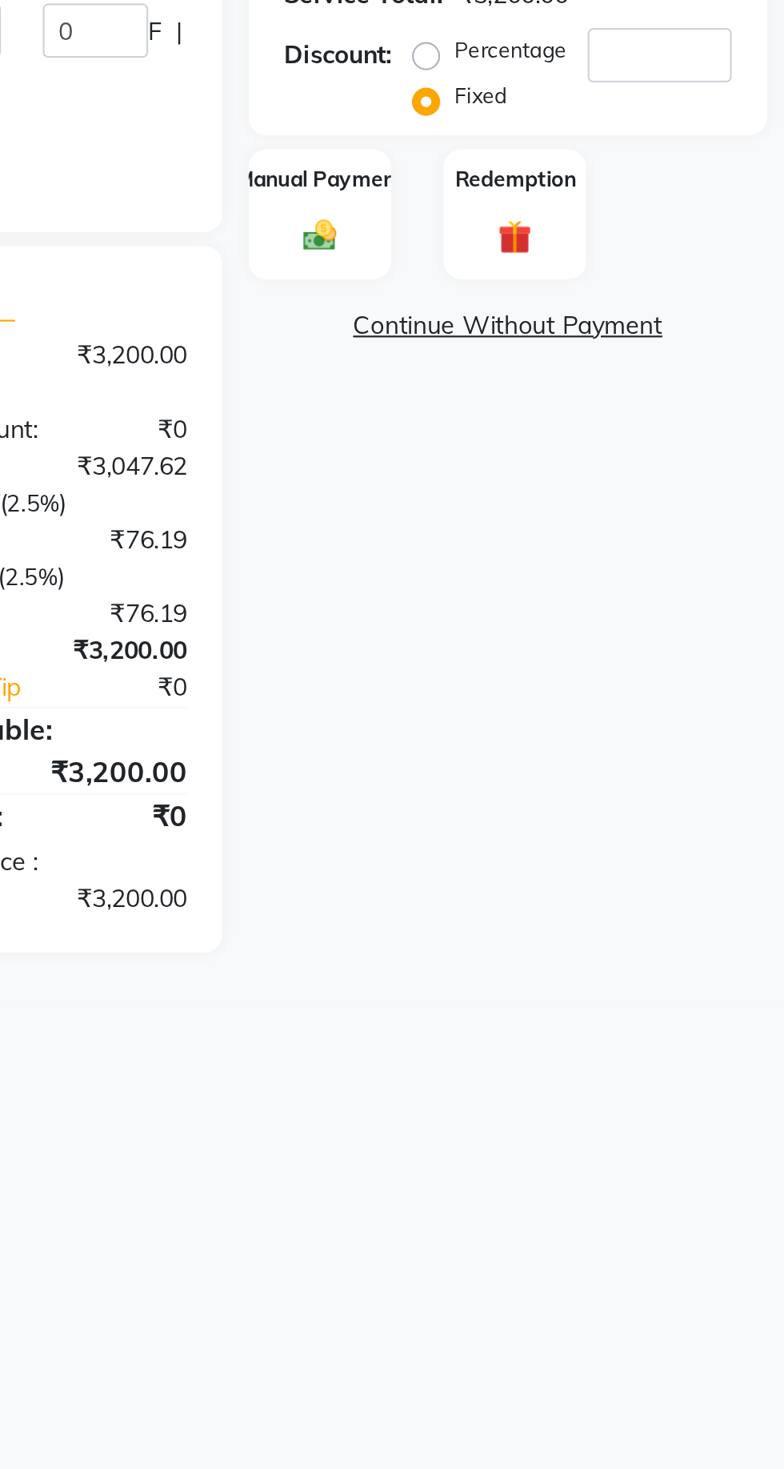
click at [599, 741] on div "Name: [PERSON_NAME] Membership: No Active Membership Total Visits: Card on file…" at bounding box center [664, 514] width 248 height 744
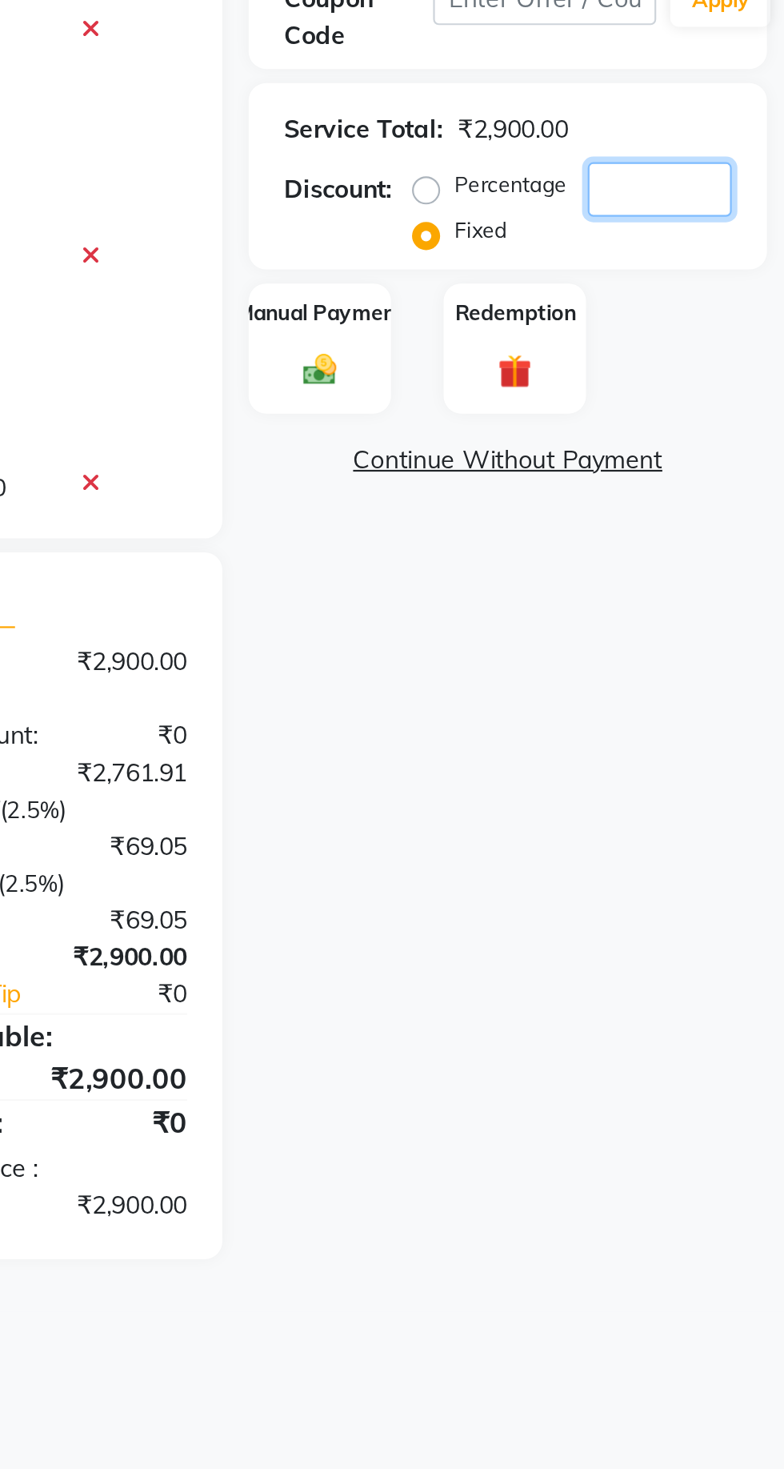
click at [730, 471] on input "number" at bounding box center [728, 477] width 66 height 25
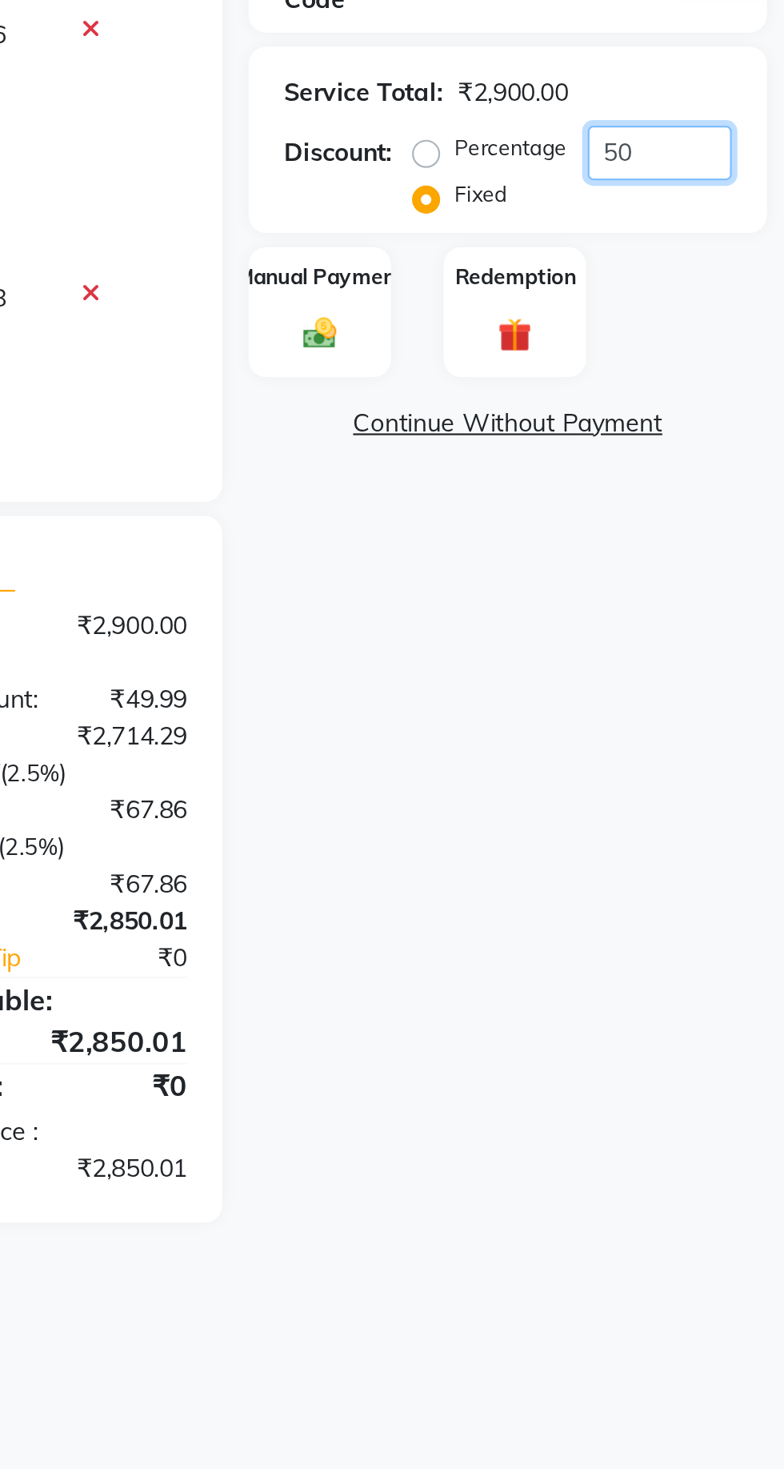
type input "50"
click at [574, 547] on div "Manual Payment" at bounding box center [572, 549] width 65 height 59
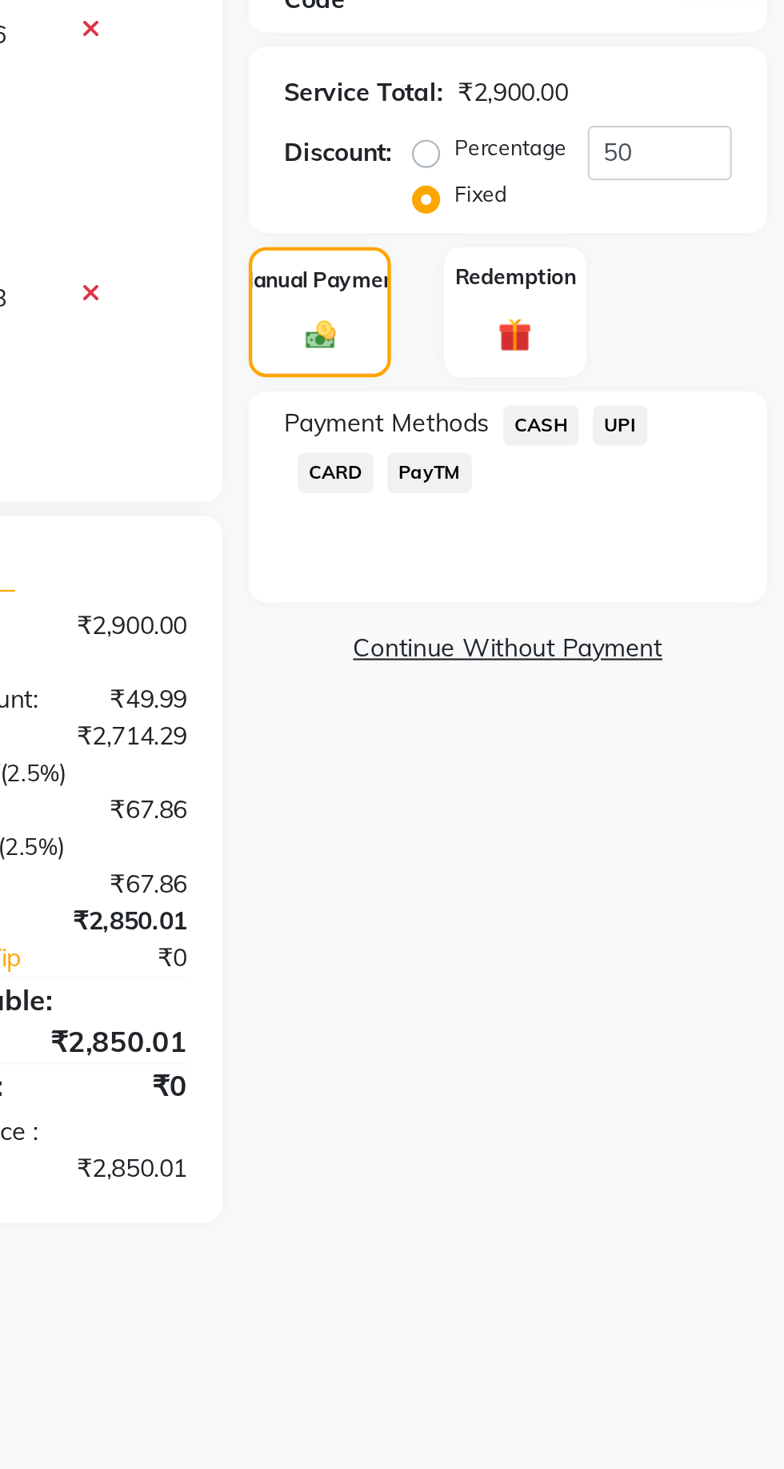
click at [713, 603] on span "UPI" at bounding box center [709, 601] width 25 height 18
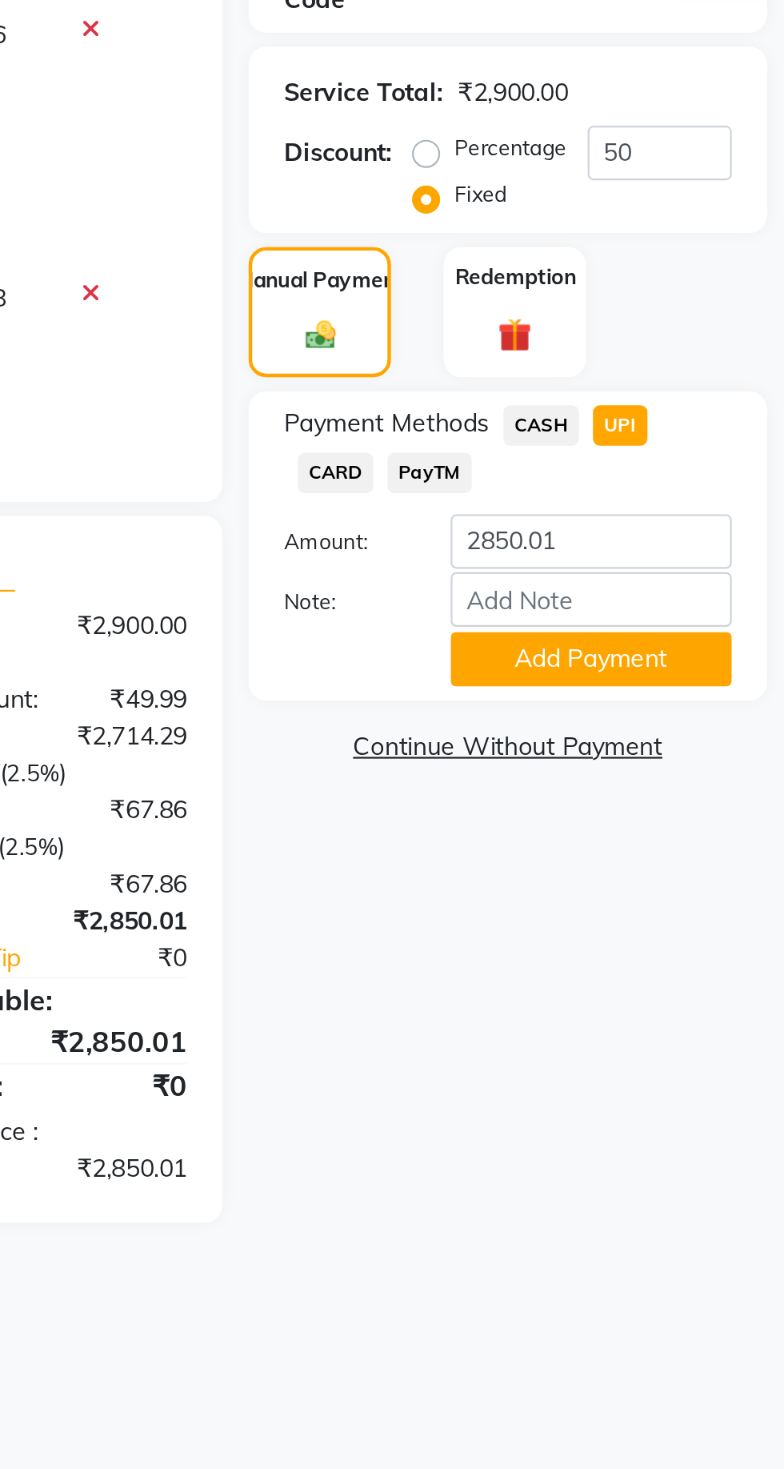
click at [708, 706] on button "Add Payment" at bounding box center [696, 708] width 128 height 25
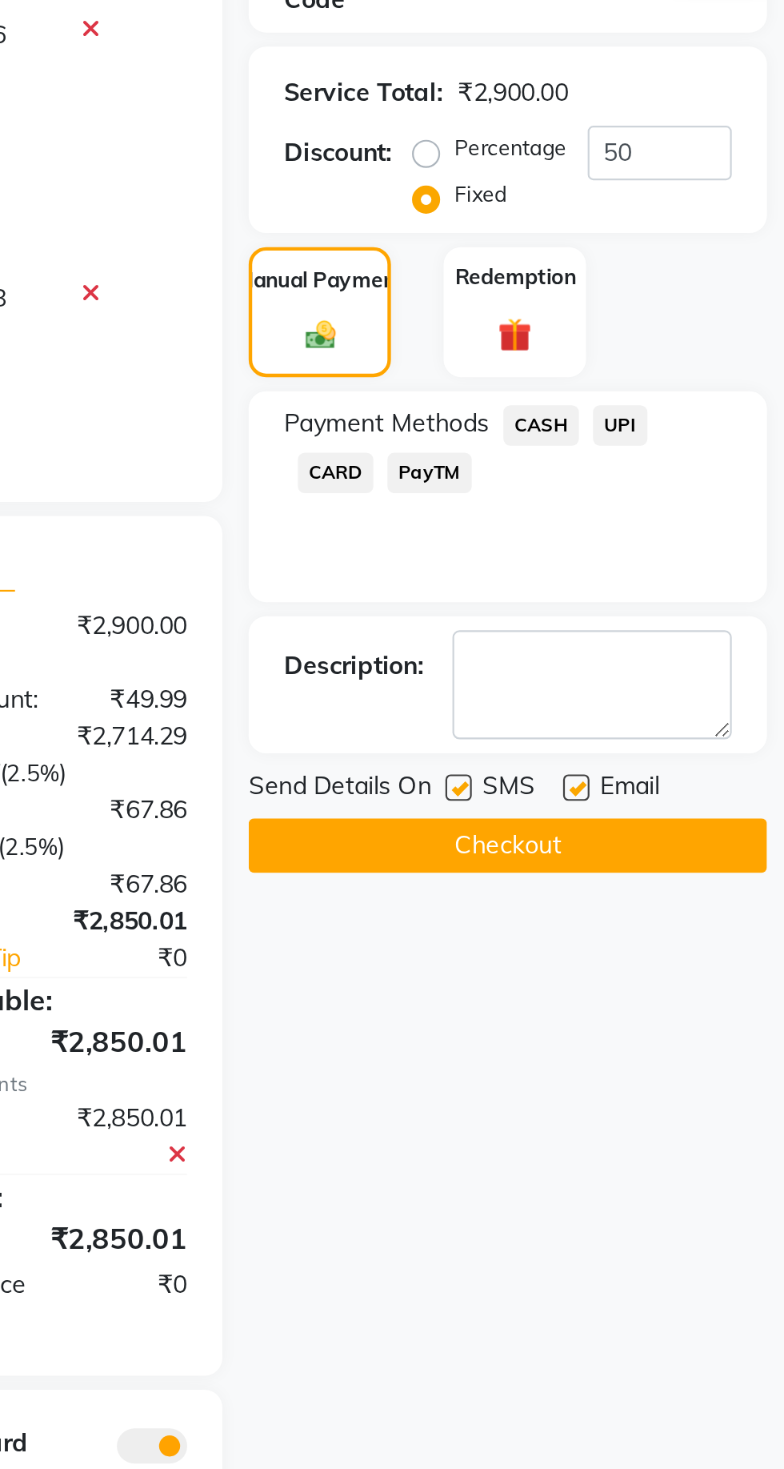
click at [711, 791] on button "Checkout" at bounding box center [658, 792] width 236 height 25
